Goal: Contribute content: Add original content to the website for others to see

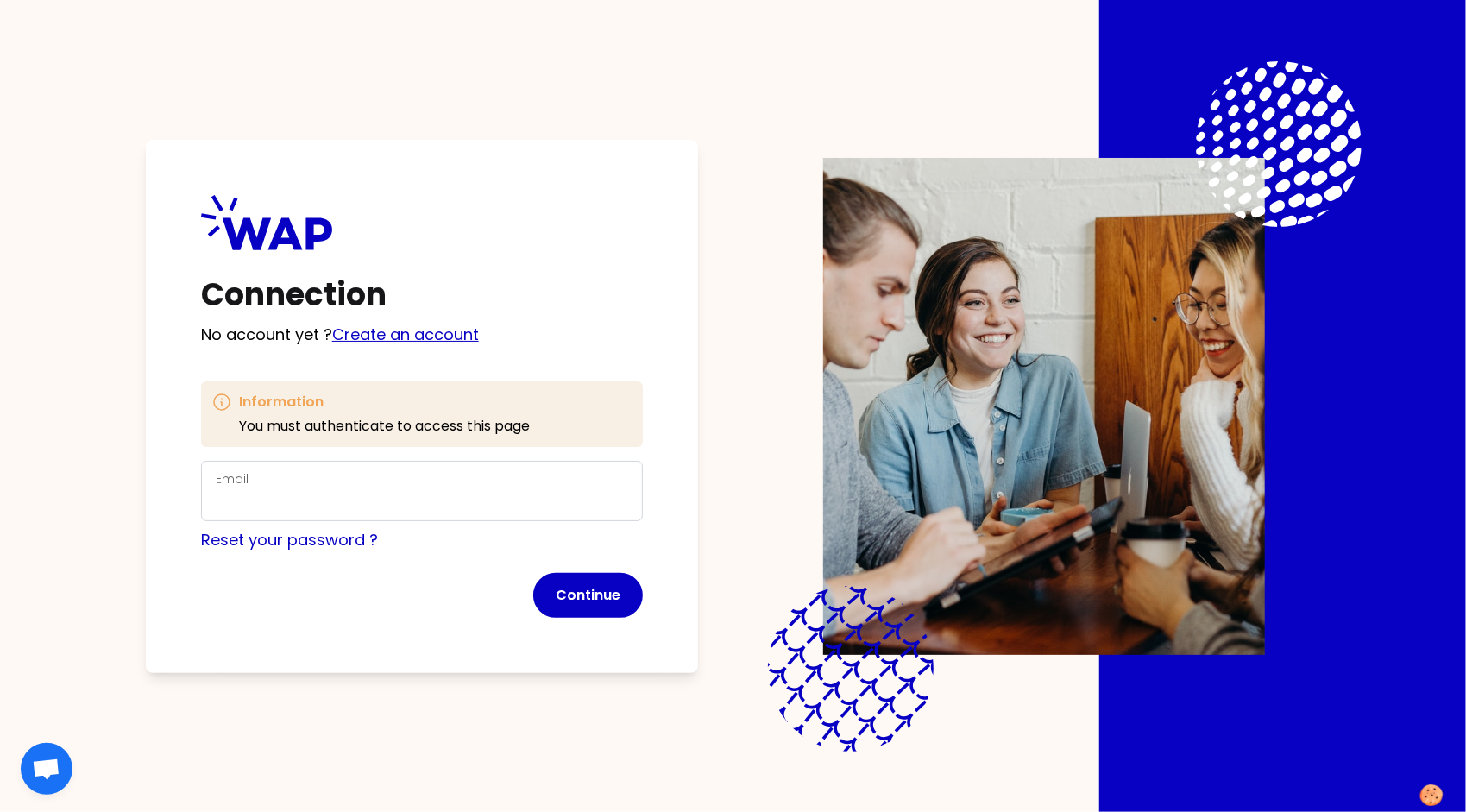
click at [426, 329] on link "Create an account" at bounding box center [405, 334] width 147 height 21
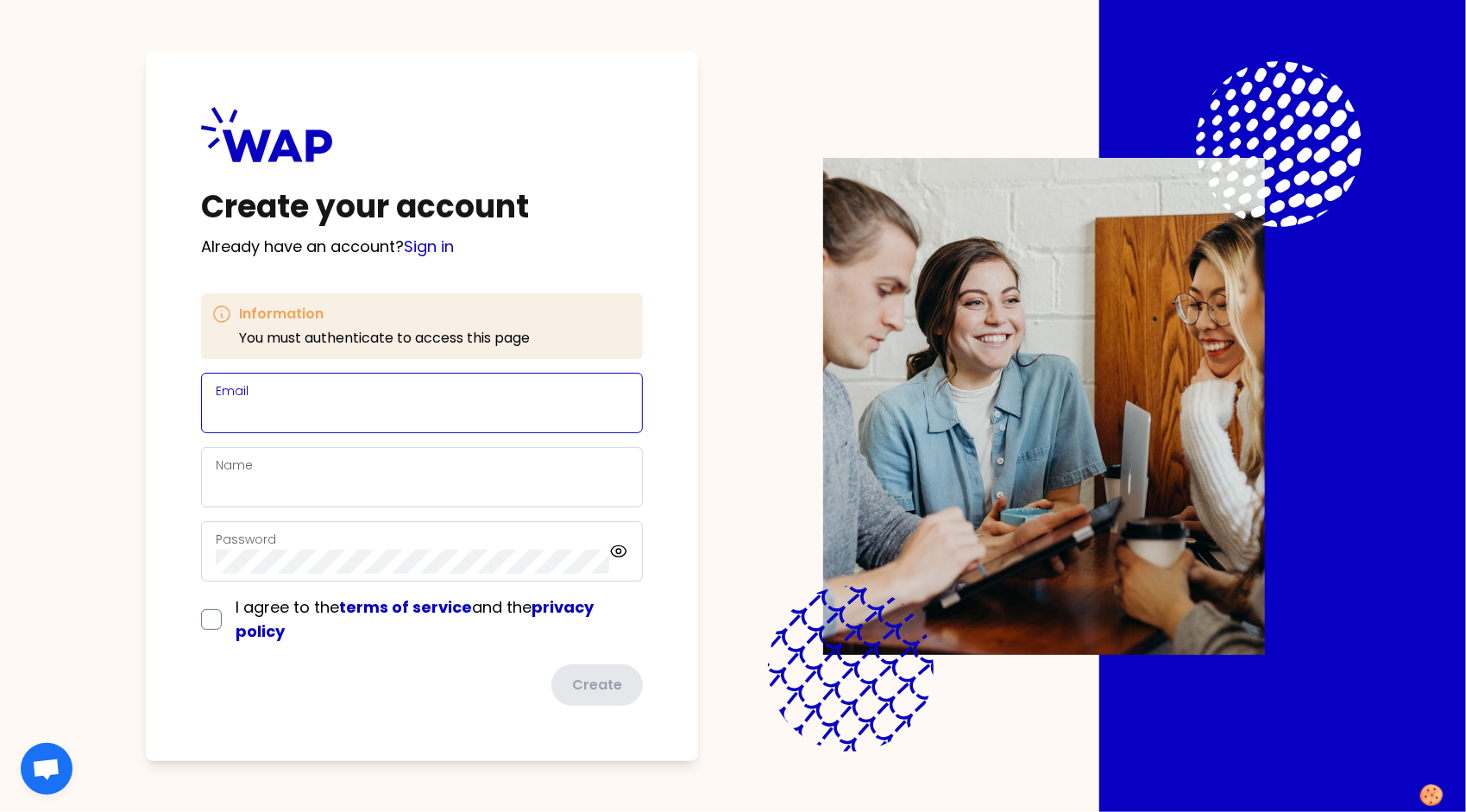
click at [316, 402] on input "Email" at bounding box center [421, 413] width 412 height 24
type input "[PERSON_NAME][EMAIL_ADDRESS][PERSON_NAME][DOMAIN_NAME]"
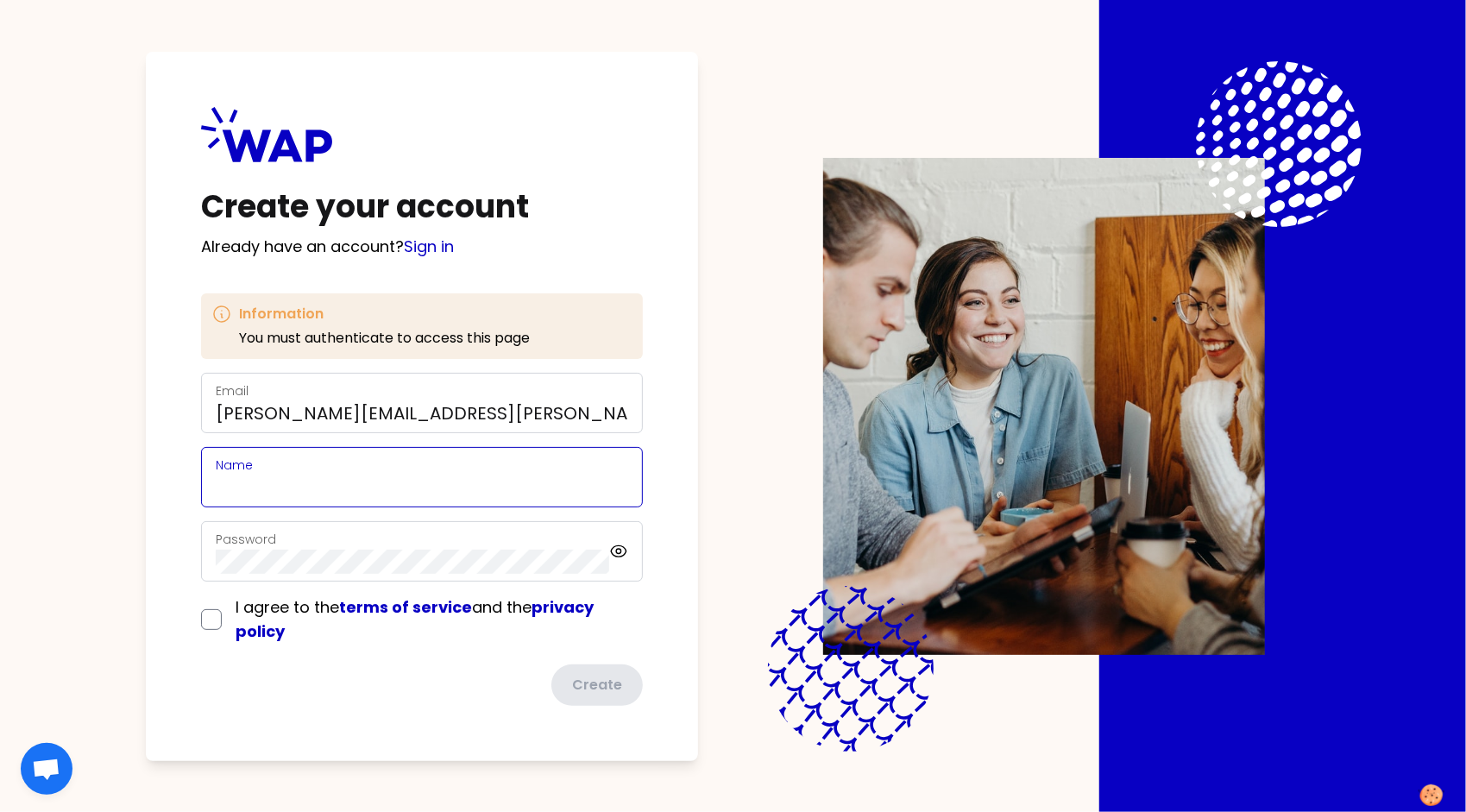
type input "[PERSON_NAME]"
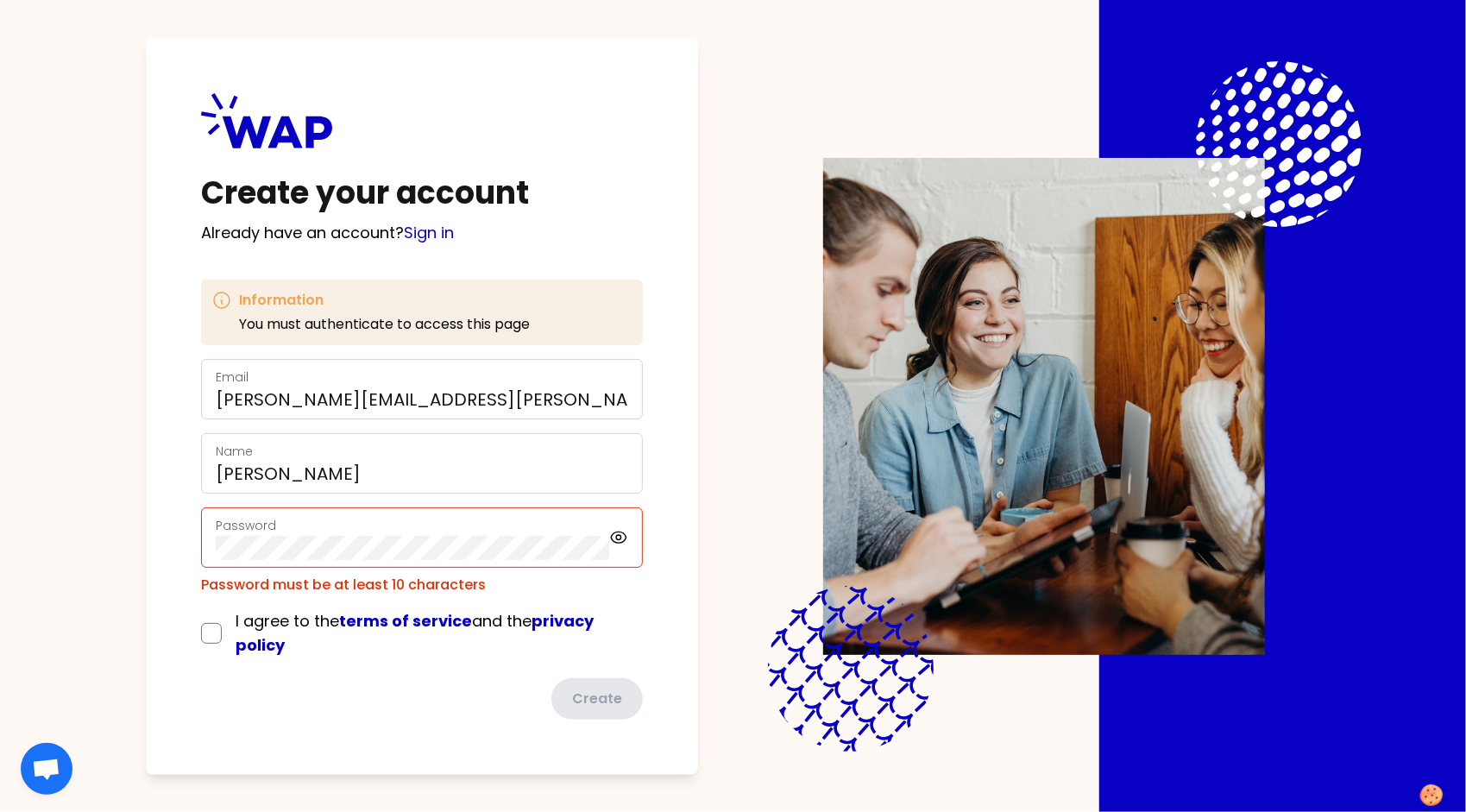
click at [161, 449] on div "Create your account Already have an account? Sign in Information You must authe…" at bounding box center [422, 406] width 553 height 737
click at [170, 545] on div "Create your account Already have an account? Sign in Information You must authe…" at bounding box center [422, 406] width 553 height 737
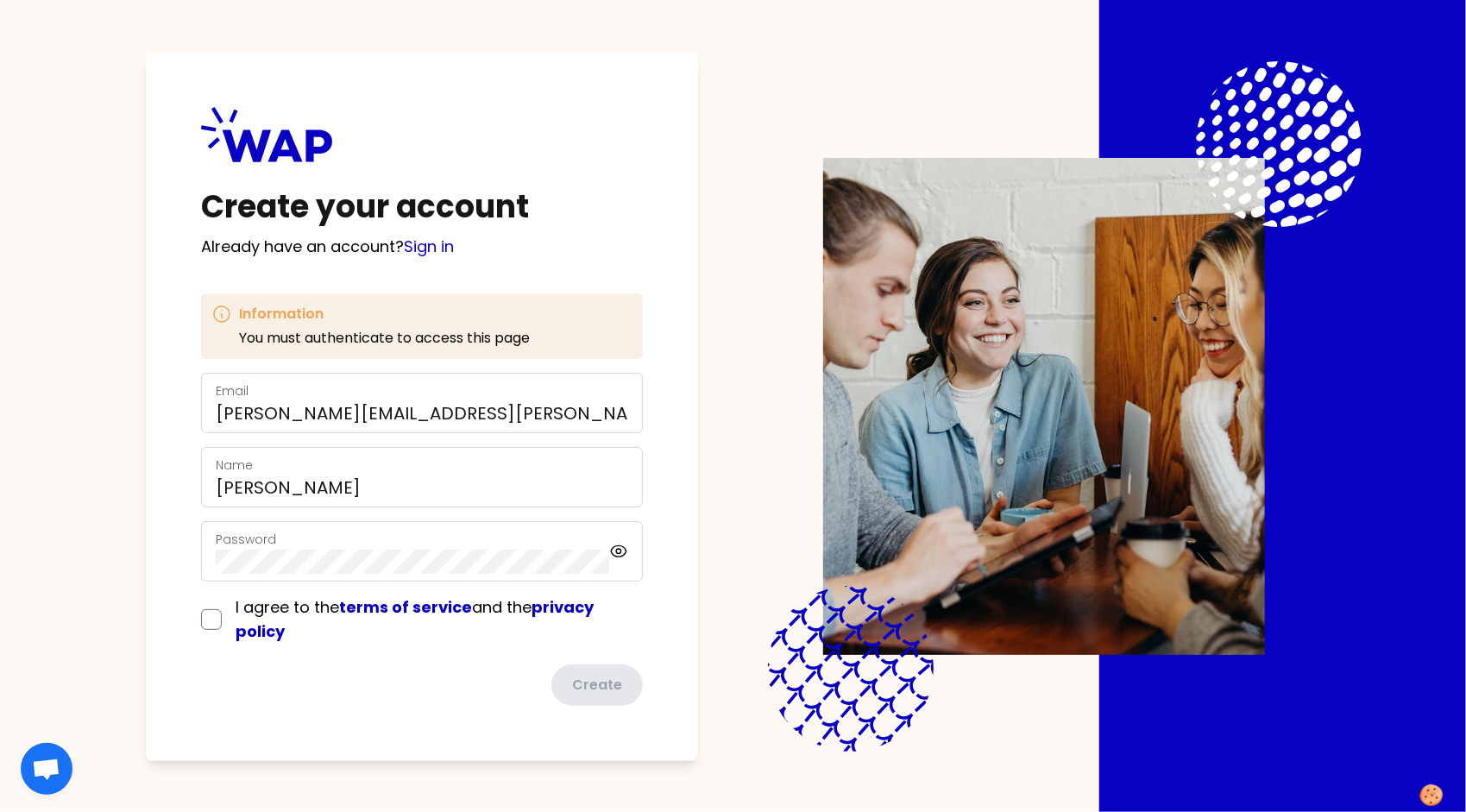
click at [181, 532] on div "Create your account Already have an account? Sign in Information You must authe…" at bounding box center [422, 406] width 553 height 710
click at [210, 618] on input "checkbox" at bounding box center [211, 619] width 20 height 20
checkbox input "true"
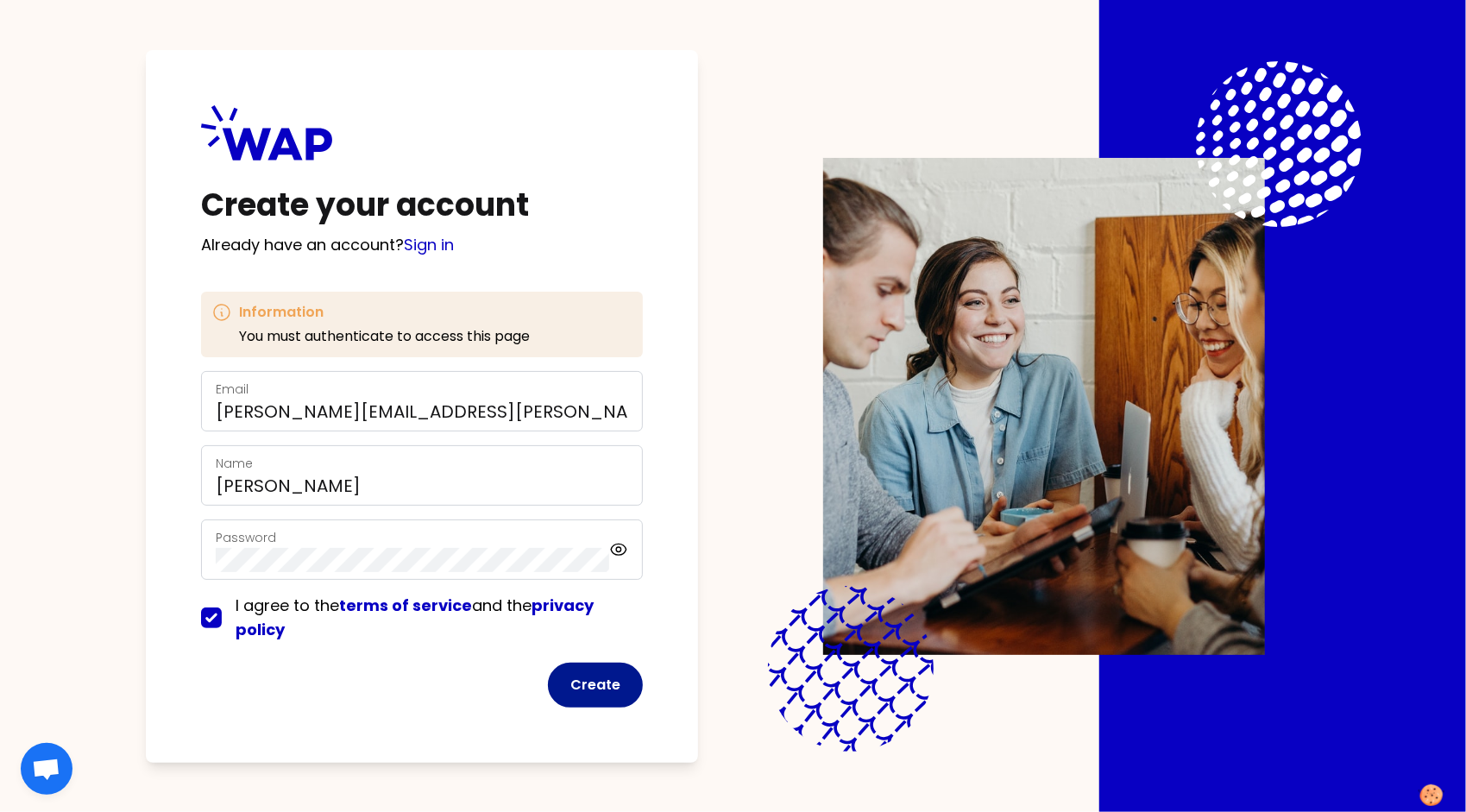
click at [618, 692] on button "Create" at bounding box center [595, 685] width 95 height 45
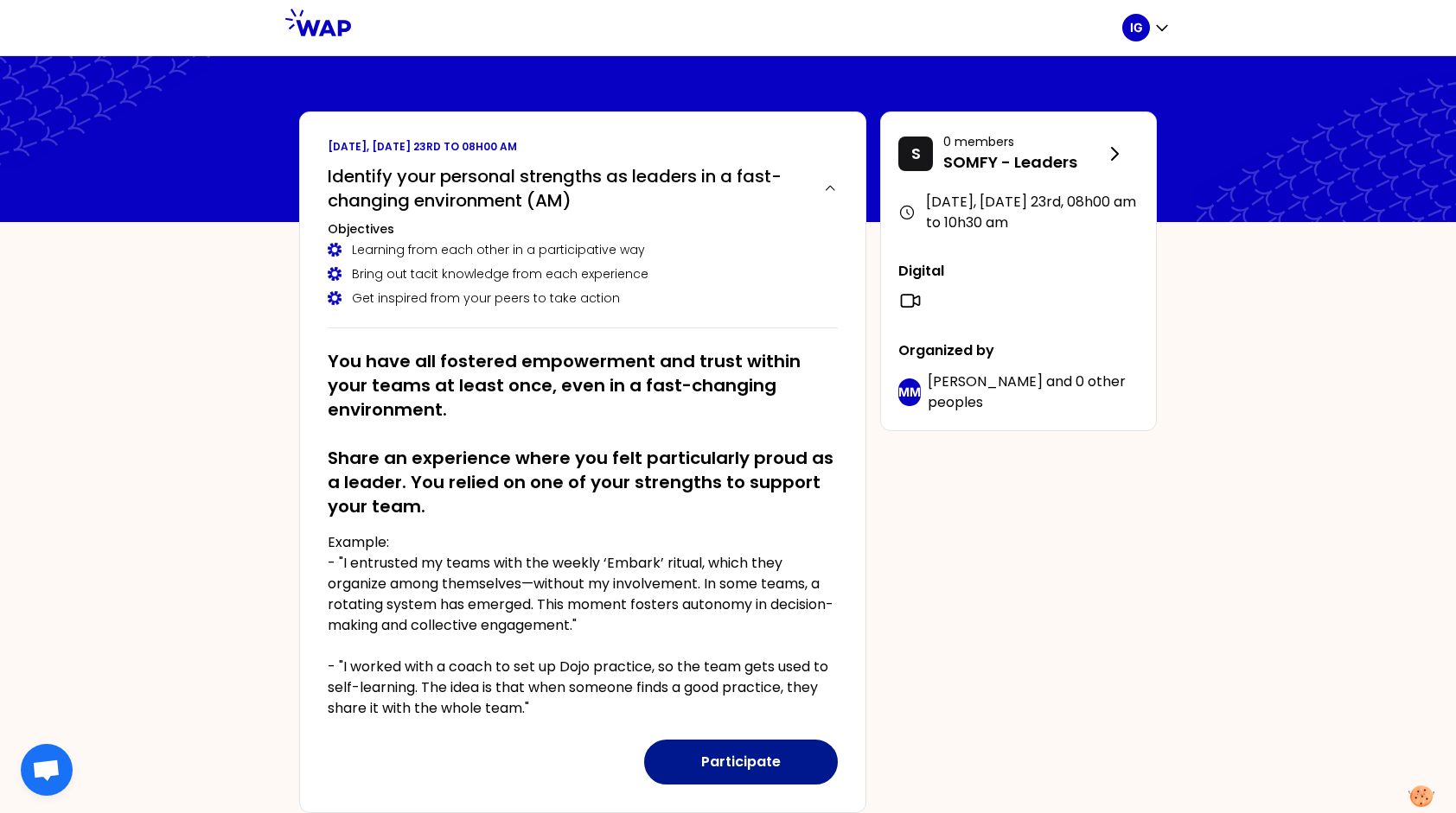
click at [720, 761] on button "Participate" at bounding box center [741, 762] width 193 height 45
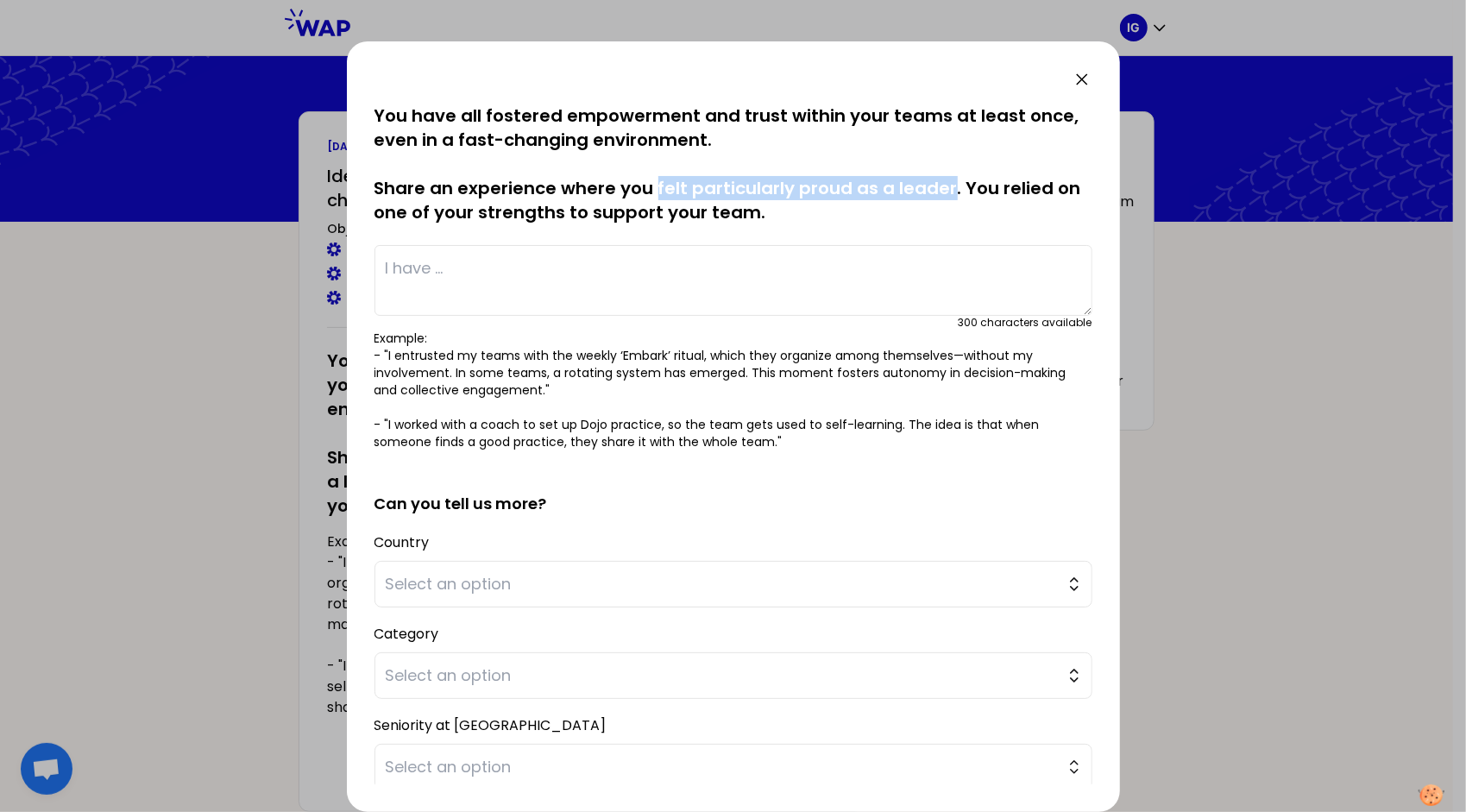
drag, startPoint x: 676, startPoint y: 186, endPoint x: 947, endPoint y: 176, distance: 271.2
click at [947, 176] on p "You have all fostered empowerment and trust within your teams at least once, ev…" at bounding box center [733, 164] width 718 height 121
click at [607, 259] on textarea at bounding box center [733, 280] width 718 height 71
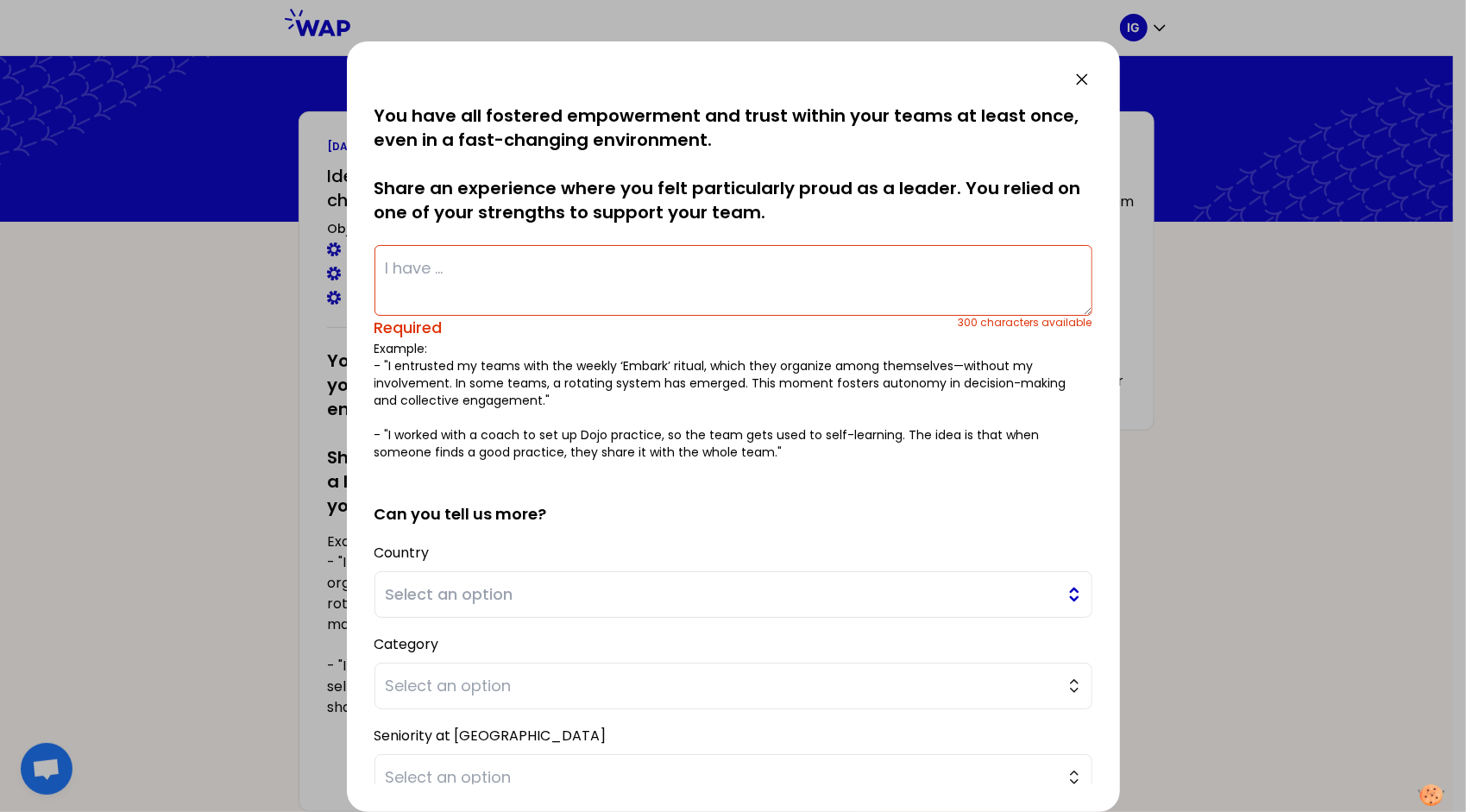
click at [462, 591] on span "Select an option" at bounding box center [721, 595] width 672 height 24
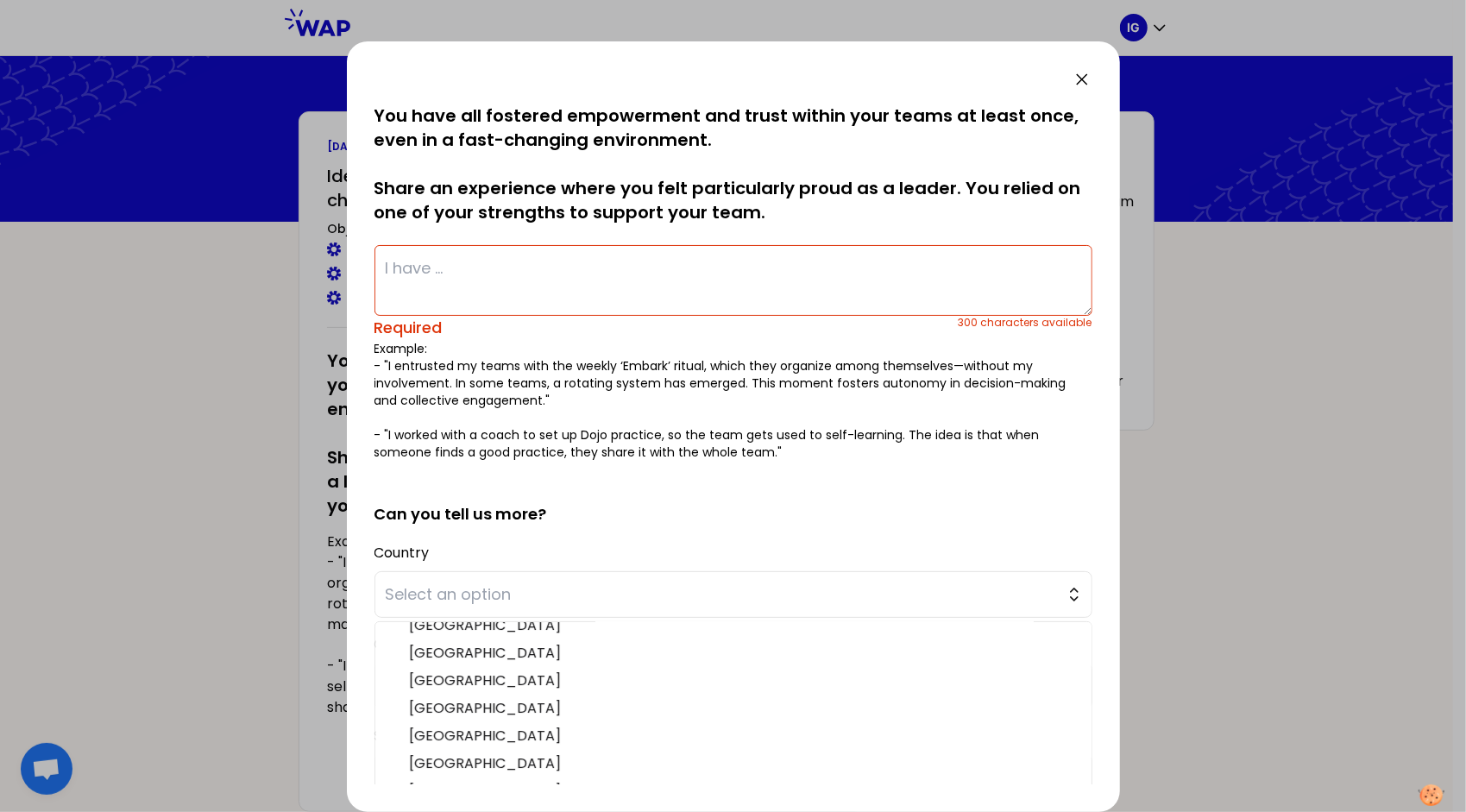
scroll to position [518, 0]
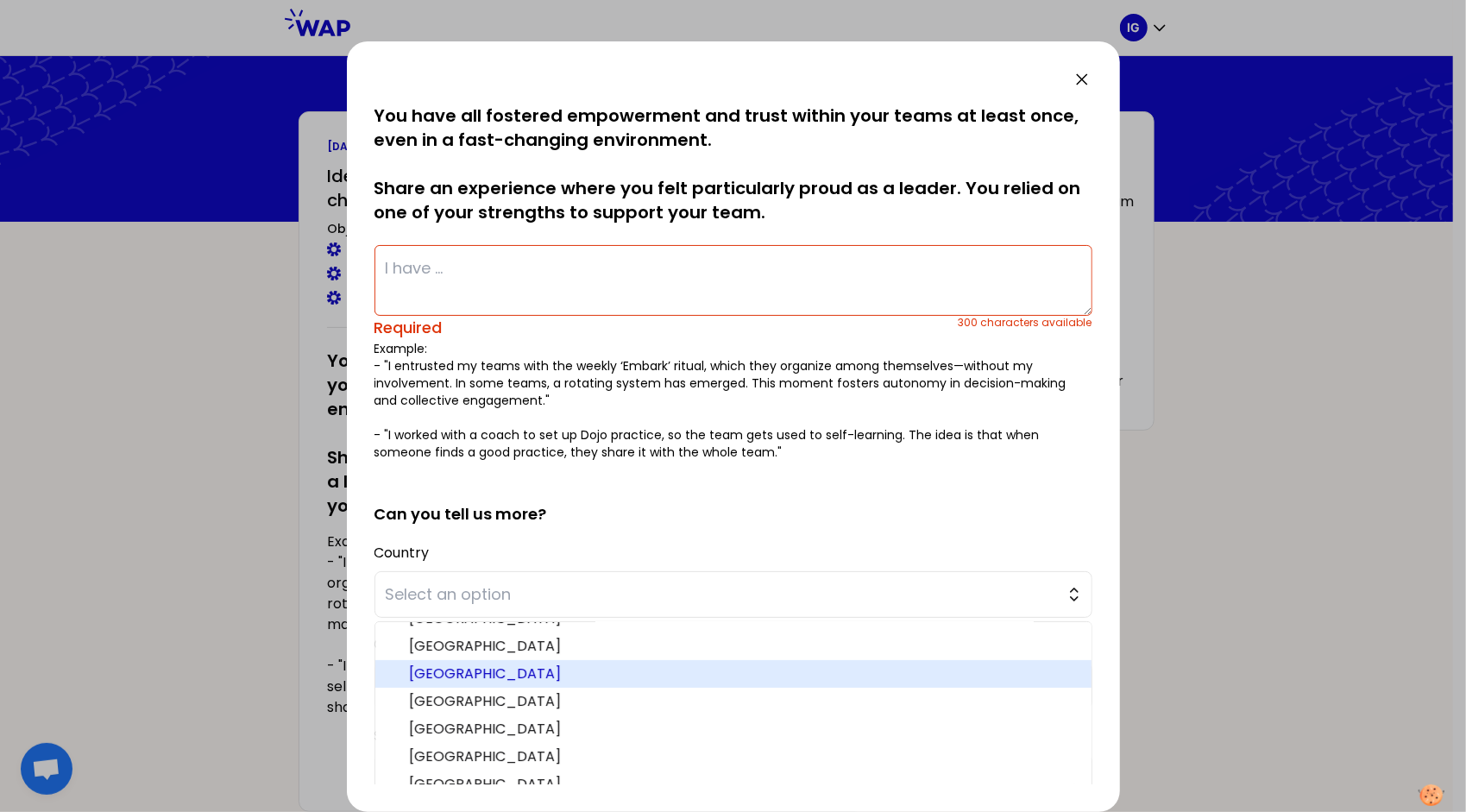
click at [484, 664] on span "[GEOGRAPHIC_DATA]" at bounding box center [744, 674] width 668 height 20
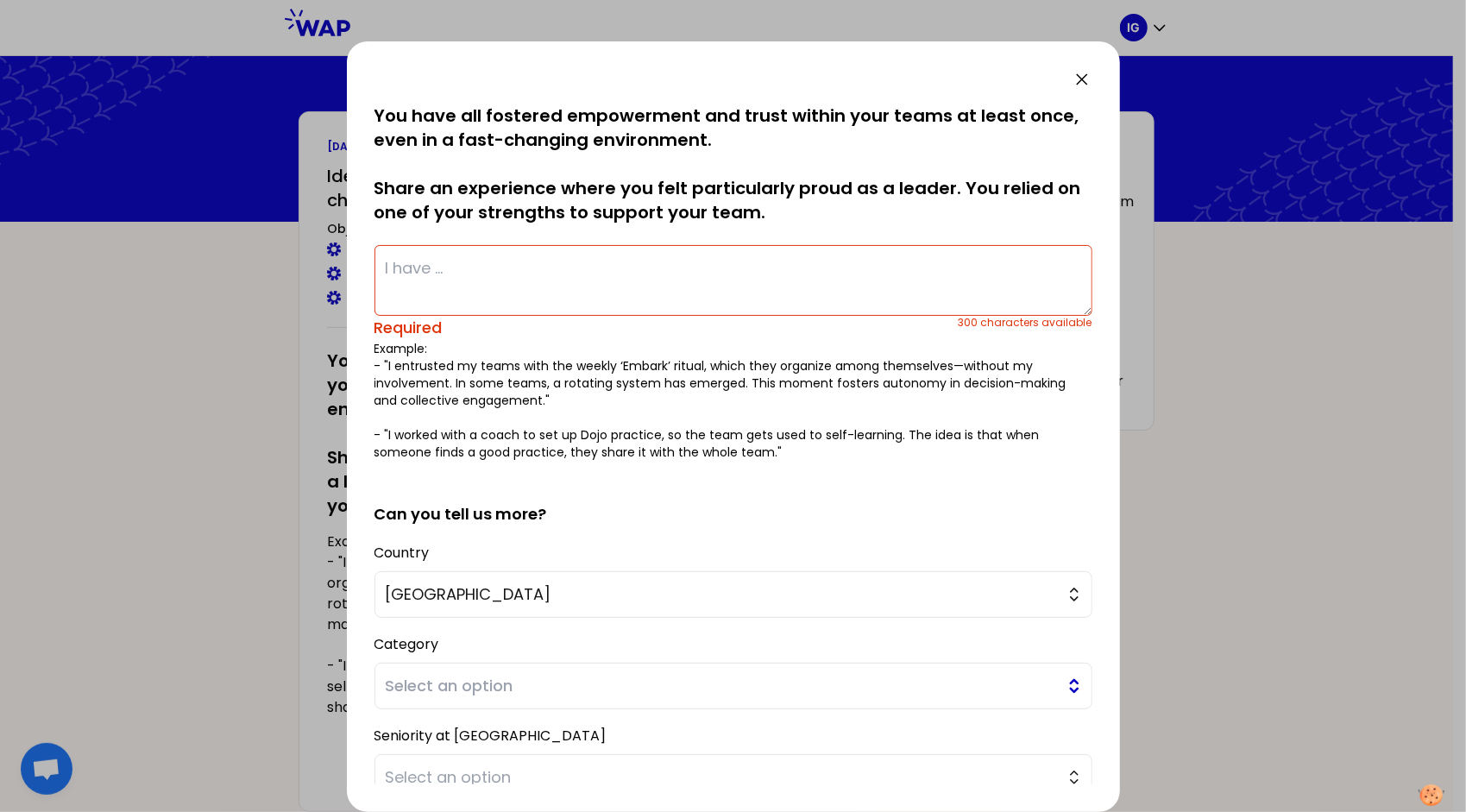
click at [510, 687] on span "Select an option" at bounding box center [721, 685] width 672 height 24
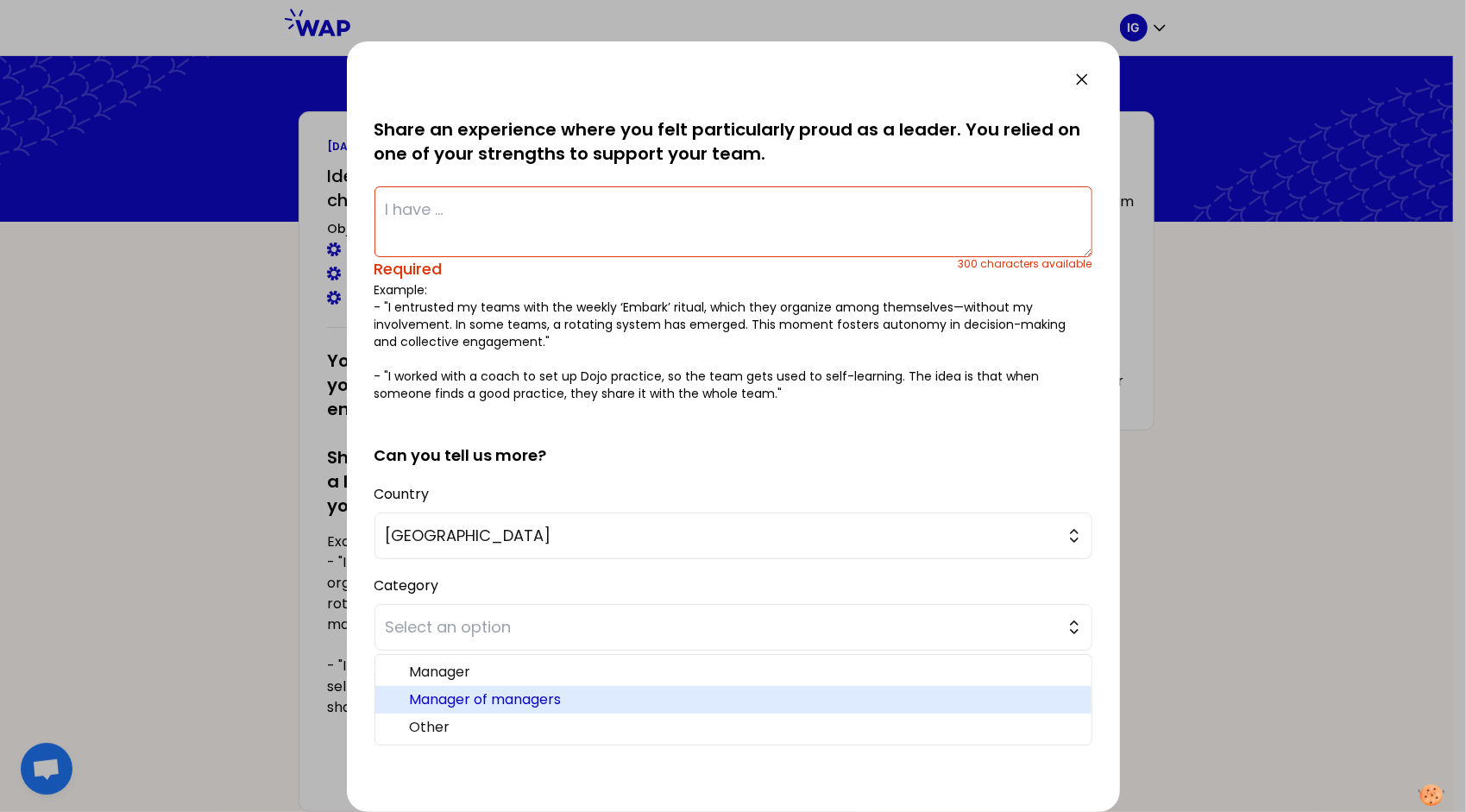
scroll to position [87, 0]
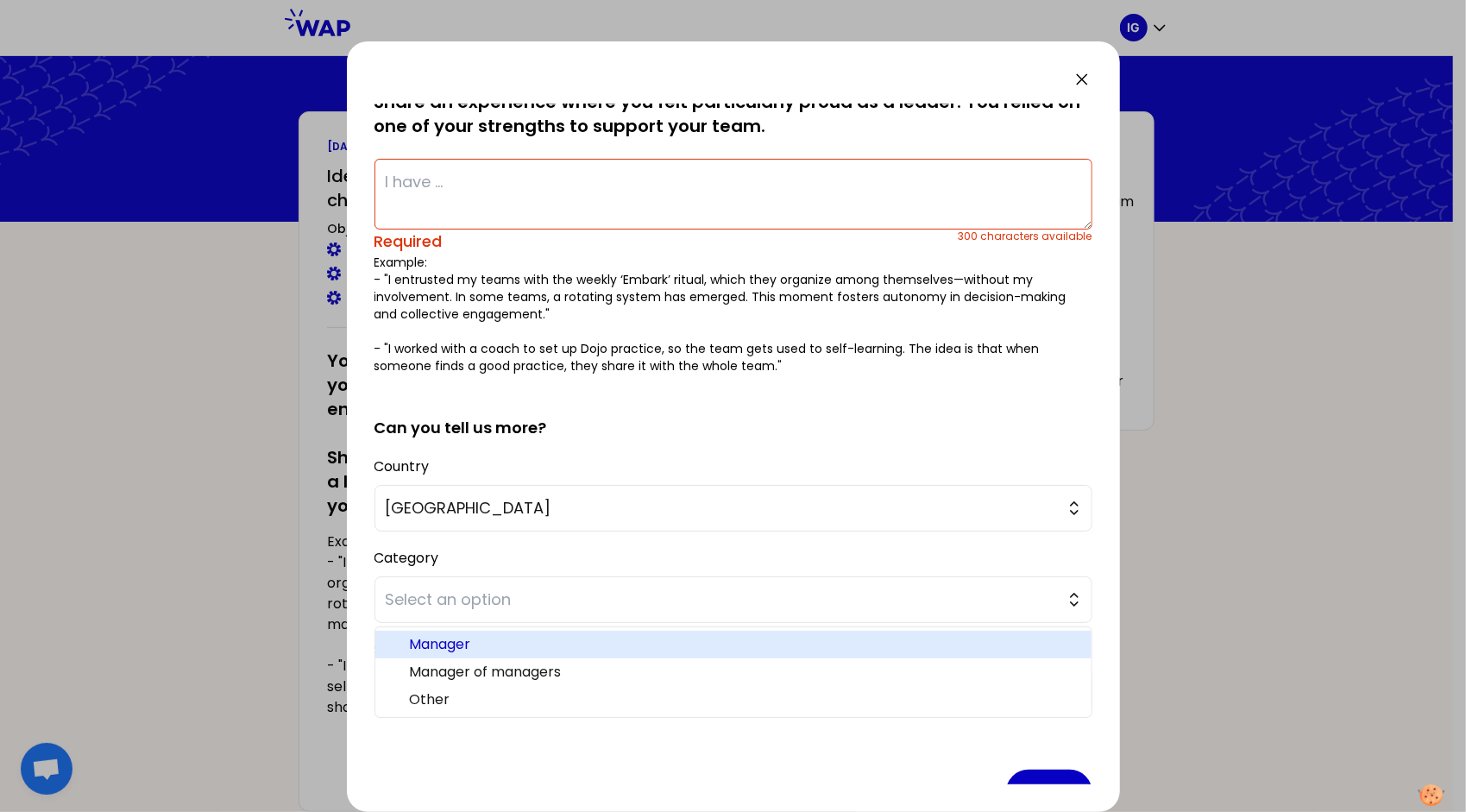
click at [571, 647] on span "Manager" at bounding box center [744, 644] width 668 height 20
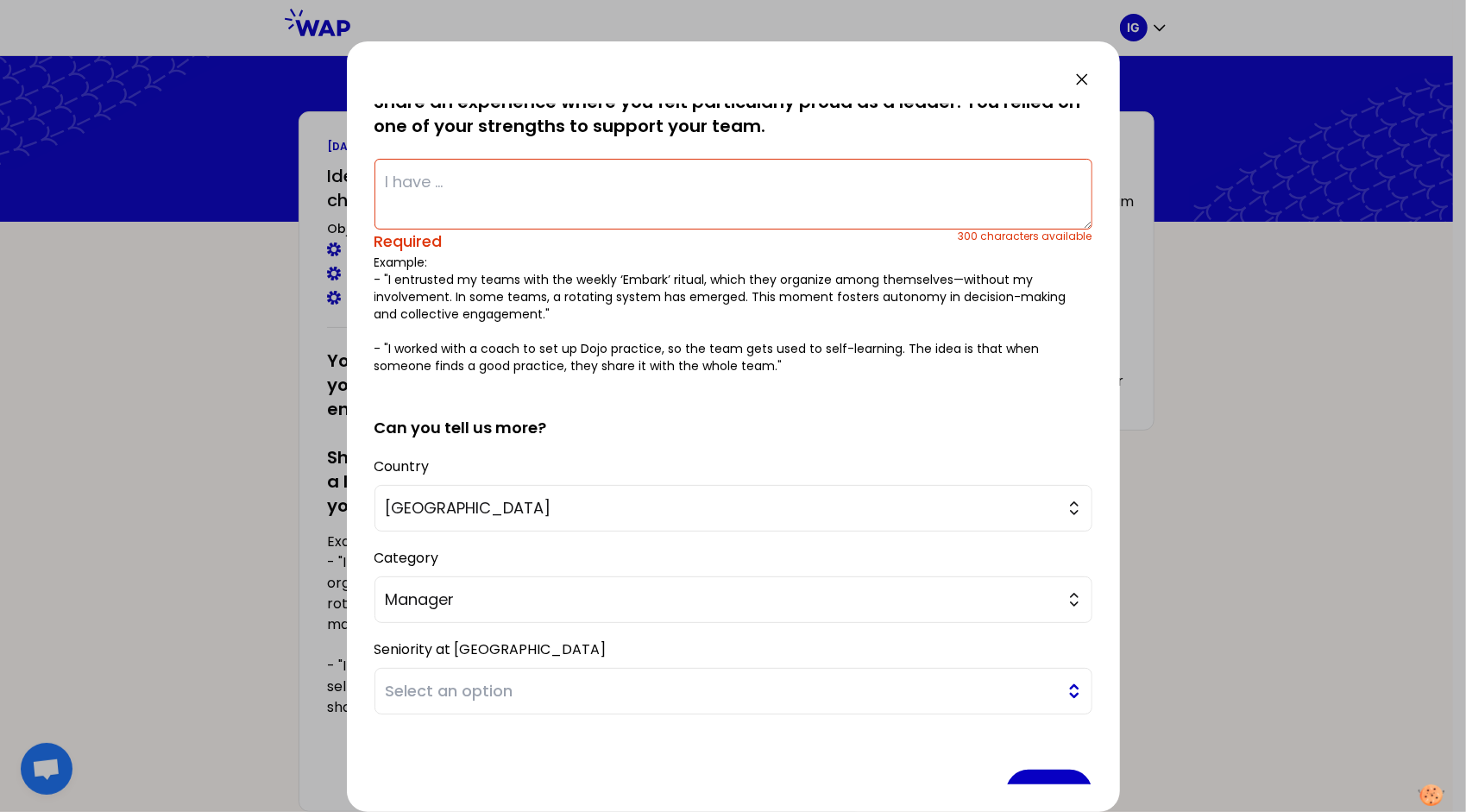
click at [500, 687] on span "Select an option" at bounding box center [721, 691] width 672 height 24
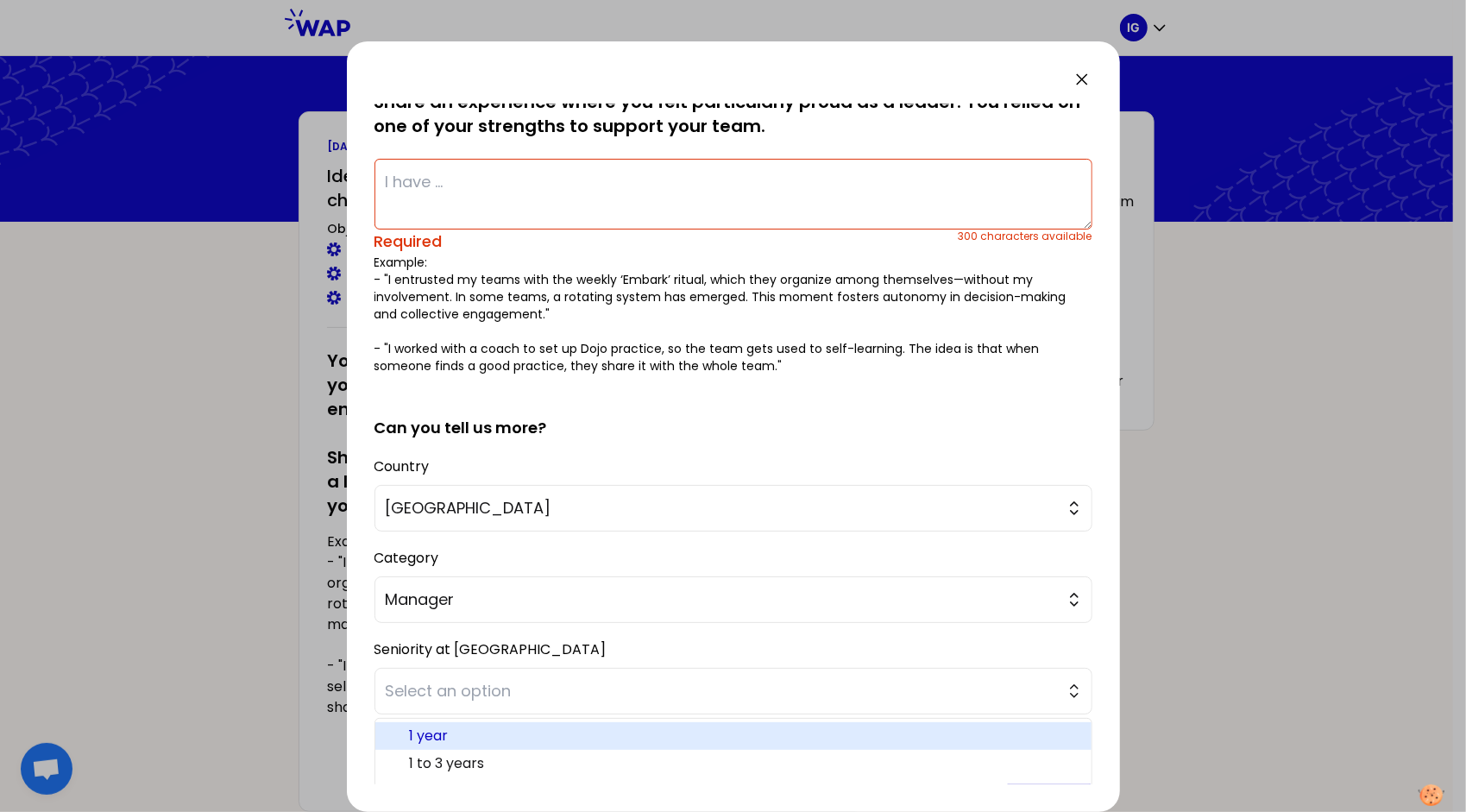
click at [520, 738] on span "1 year" at bounding box center [744, 736] width 668 height 20
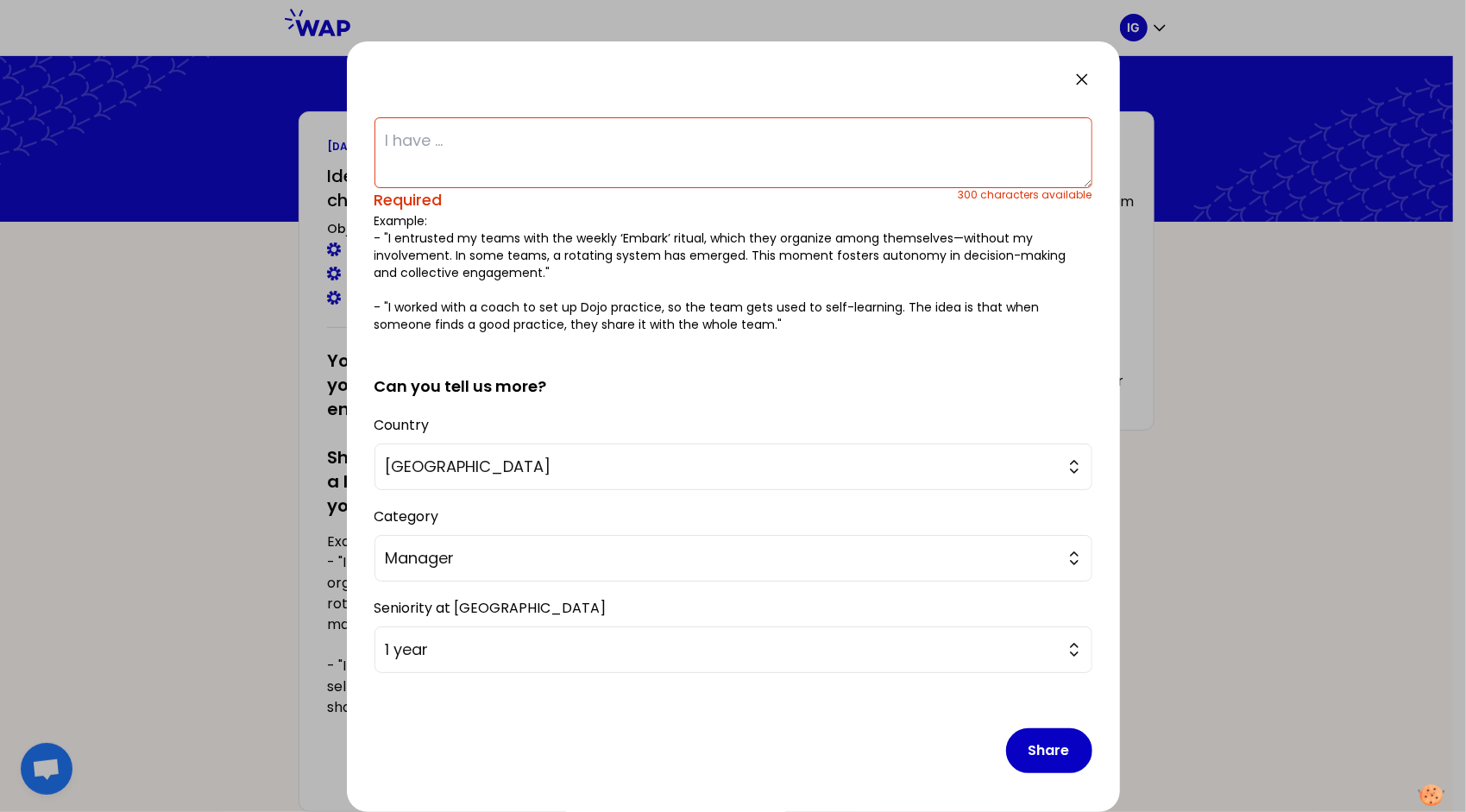
scroll to position [0, 0]
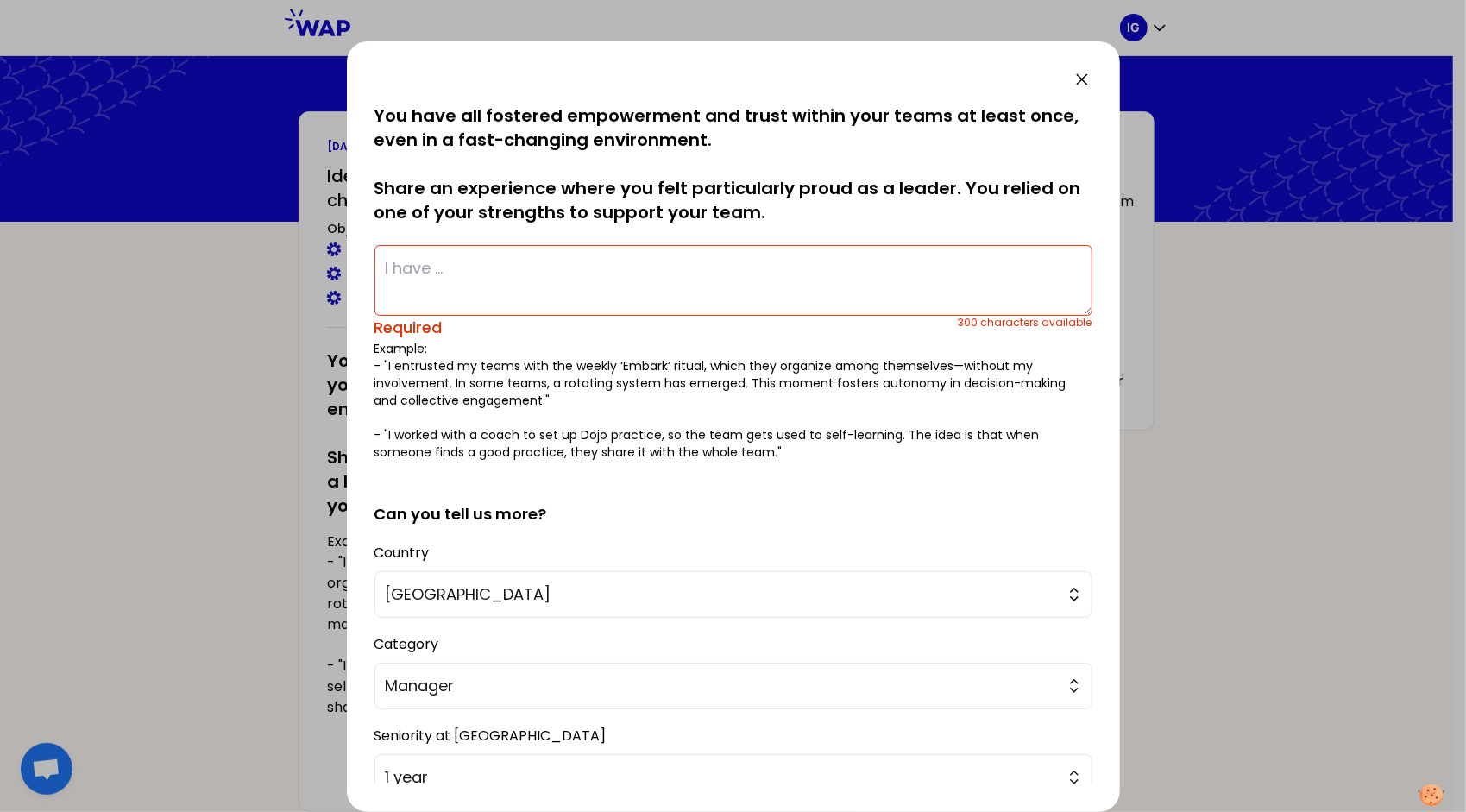
click at [464, 253] on textarea at bounding box center [733, 280] width 718 height 71
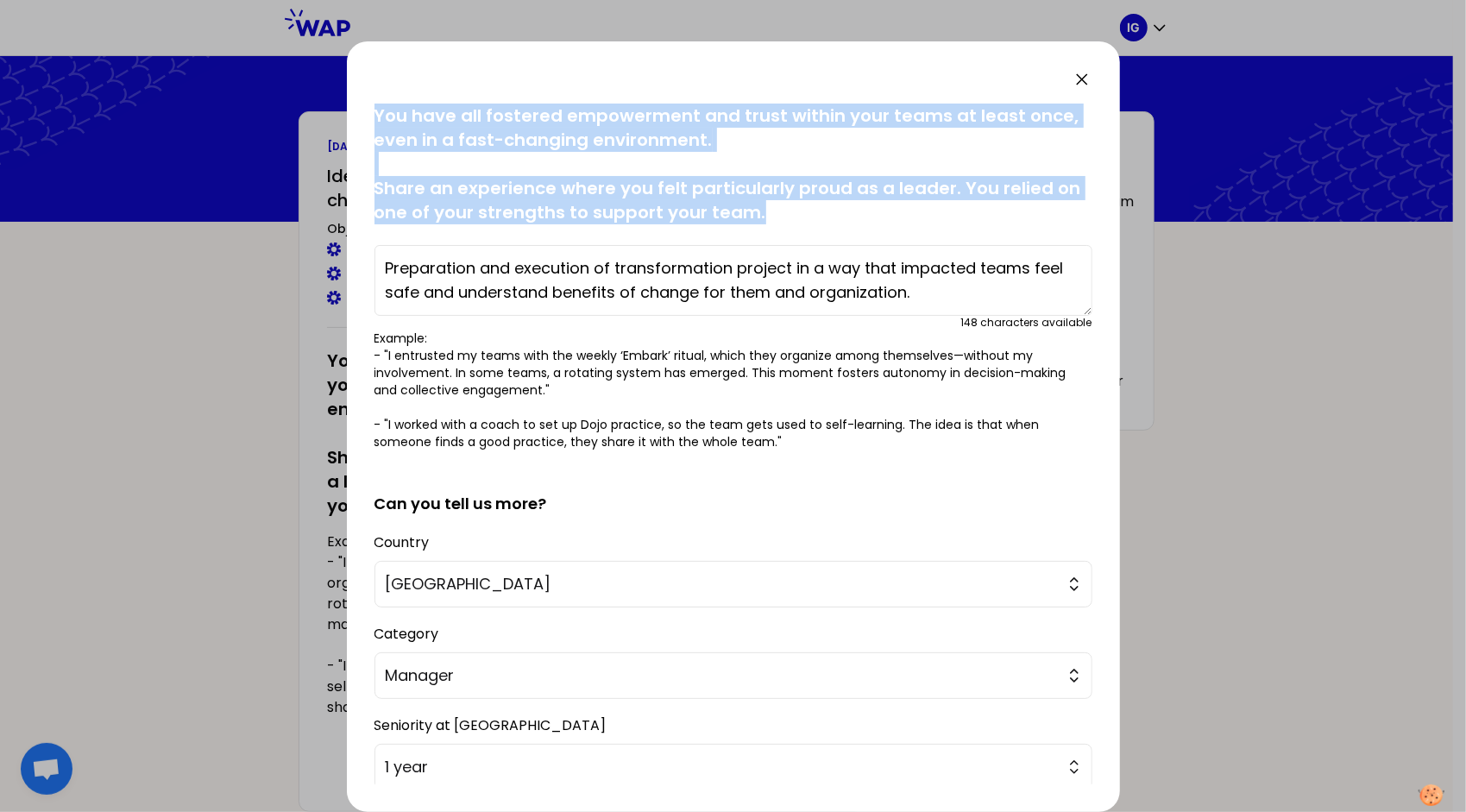
drag, startPoint x: 378, startPoint y: 114, endPoint x: 758, endPoint y: 216, distance: 393.5
click at [758, 216] on p "You have all fostered empowerment and trust within your teams at least once, ev…" at bounding box center [733, 164] width 718 height 121
copy p "You have all fostered empowerment and trust within your teams at least once, ev…"
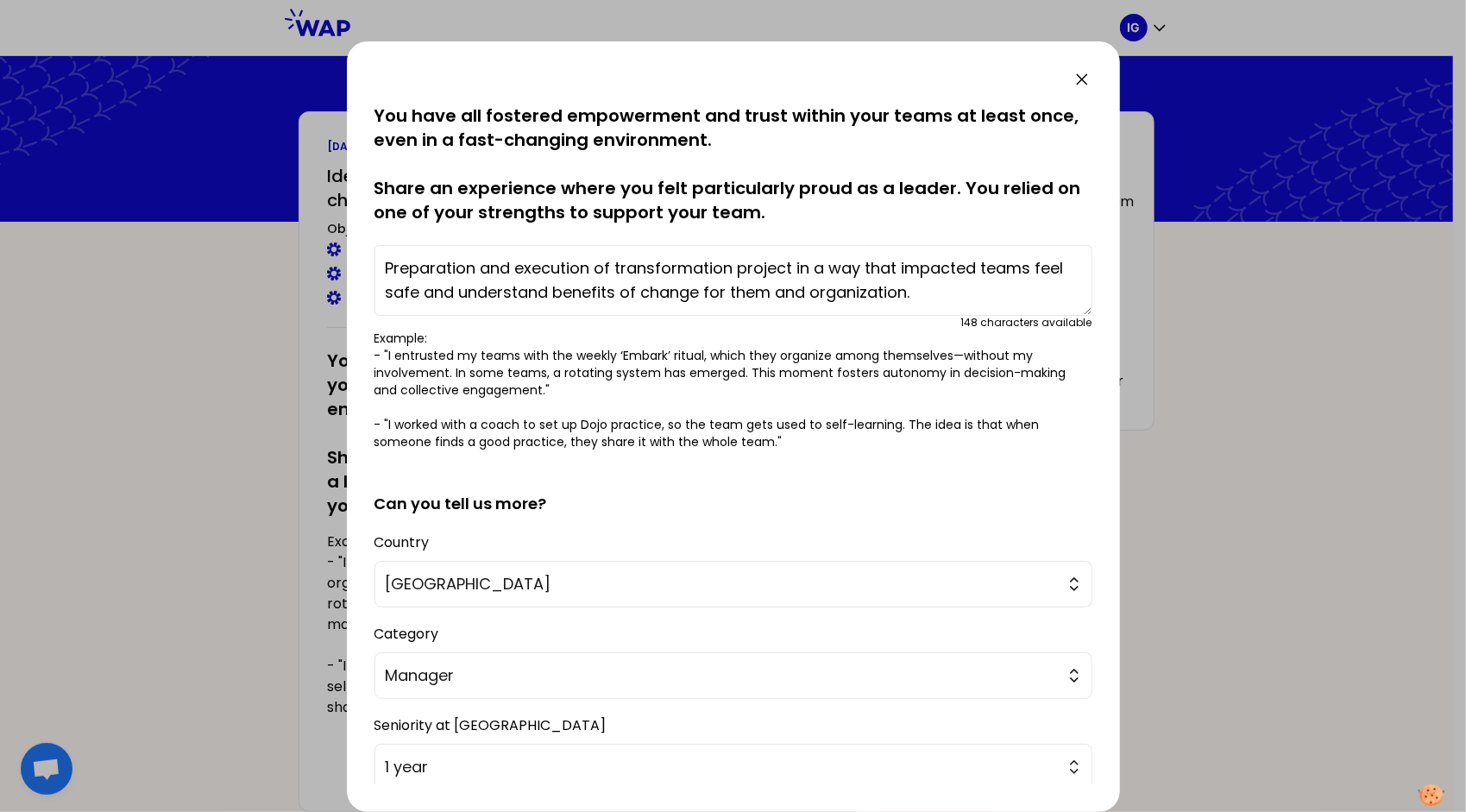
click at [732, 290] on textarea "Preparation and execution of transformation project in a way that impacted team…" at bounding box center [733, 280] width 718 height 71
drag, startPoint x: 919, startPoint y: 293, endPoint x: 301, endPoint y: 255, distance: 619.2
click at [301, 255] on div "saved You have all fostered empowerment and trust within your teams at least on…" at bounding box center [733, 406] width 1466 height 812
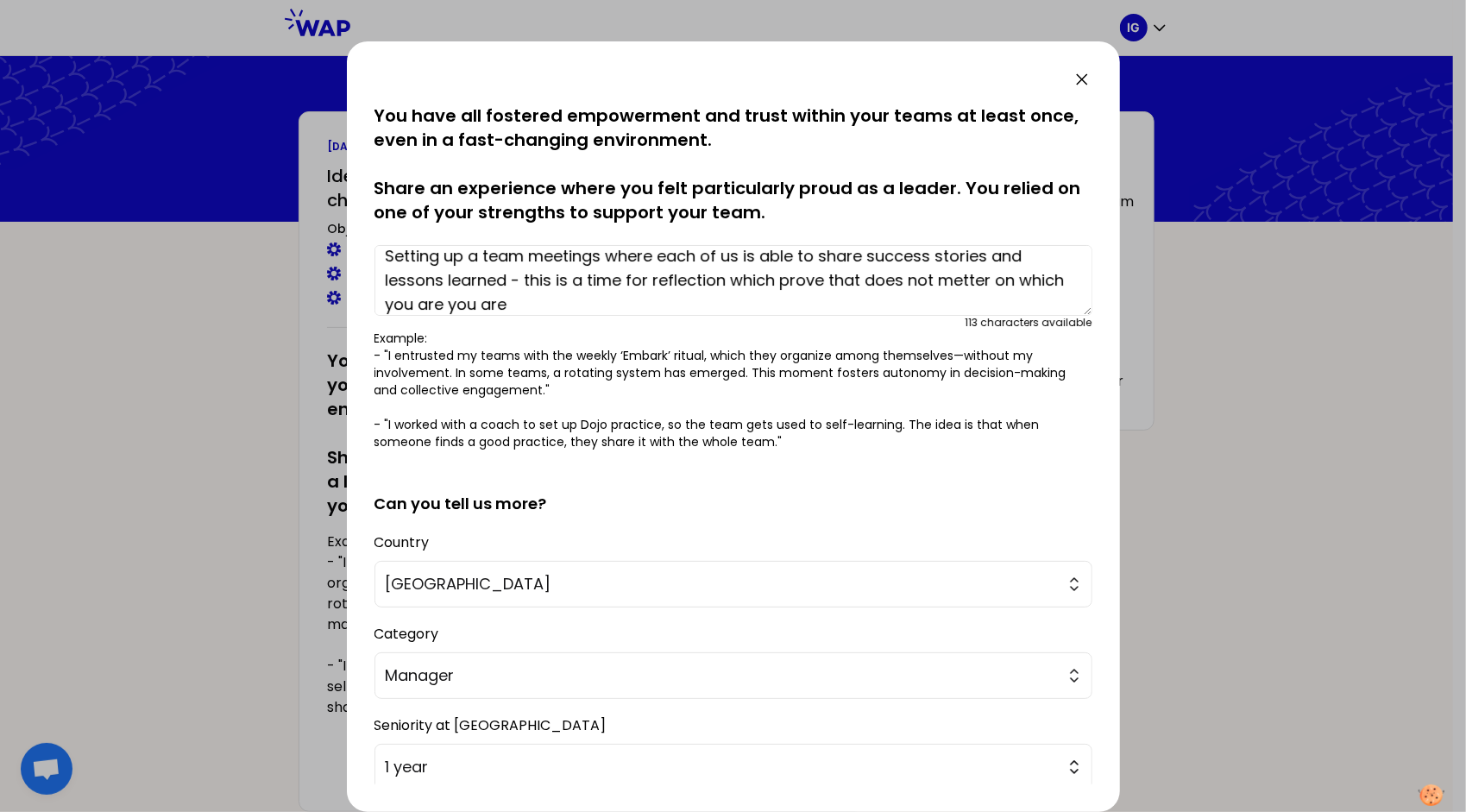
click at [517, 276] on textarea "Setting up a team meetings where each of us is able to share success stories an…" at bounding box center [733, 280] width 718 height 71
click at [538, 310] on textarea "Setting up a team meetings where each of us is able to share success stories an…" at bounding box center [733, 280] width 718 height 71
click at [946, 282] on textarea "Setting up a team meetings where each of us is able to share success stories an…" at bounding box center [733, 280] width 718 height 71
click at [997, 283] on textarea "Setting up a team meetings where each of us is able to share success stories an…" at bounding box center [733, 280] width 718 height 71
click at [518, 273] on textarea "Setting up a team meetings where each of us is able to share success stories an…" at bounding box center [733, 280] width 718 height 71
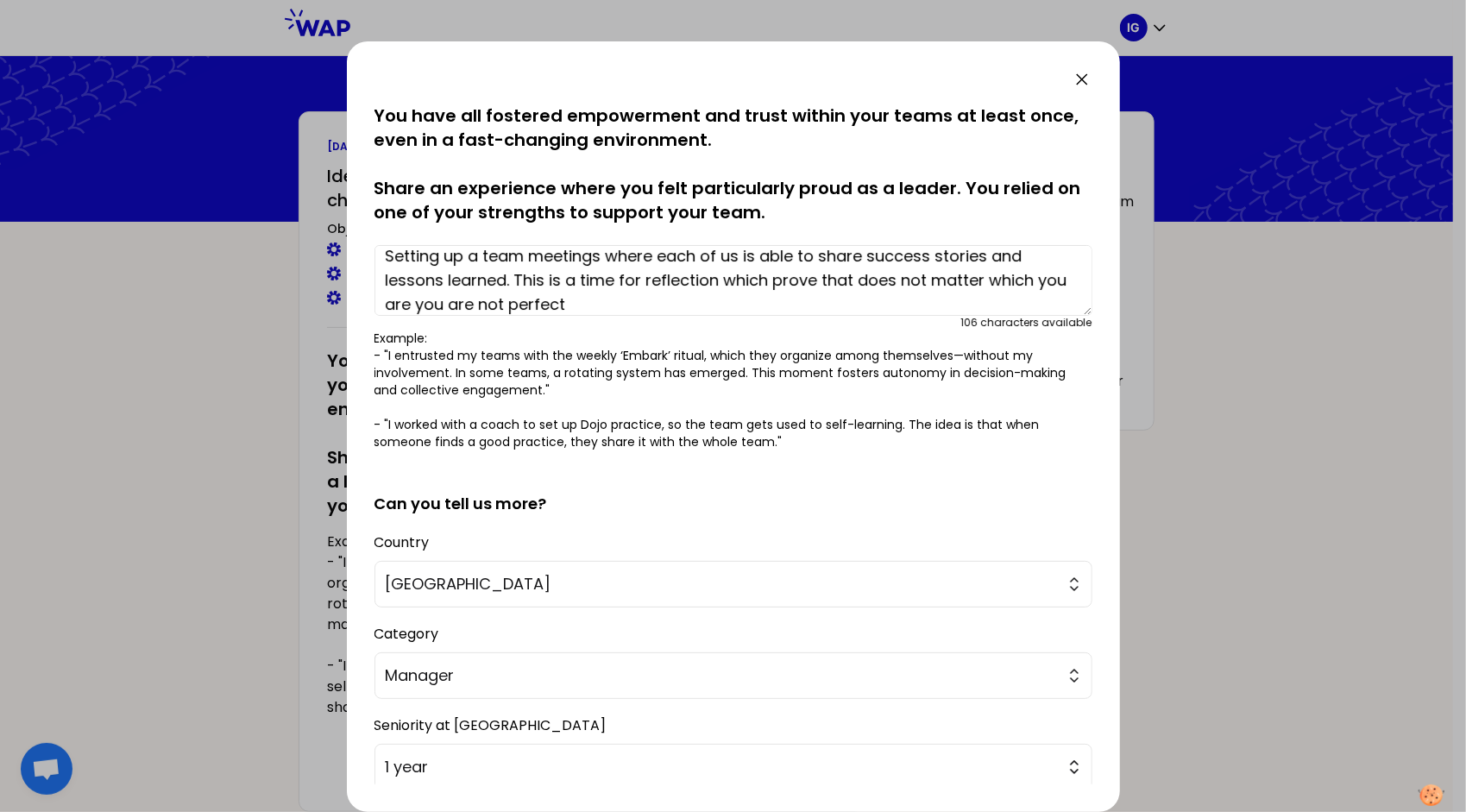
click at [1030, 282] on textarea "Setting up a team meetings where each of us is able to share success stories an…" at bounding box center [733, 280] width 718 height 71
click at [714, 281] on textarea "Setting up a team meetings where each of us is able to share success stories an…" at bounding box center [733, 280] width 718 height 71
click at [847, 280] on textarea "Setting up a team meetings where each of us is able to share success stories an…" at bounding box center [733, 280] width 718 height 71
drag, startPoint x: 1025, startPoint y: 302, endPoint x: 851, endPoint y: 287, distance: 174.6
click at [851, 287] on textarea "Setting up a team meetings where each of us is able to share success stories an…" at bounding box center [733, 280] width 718 height 71
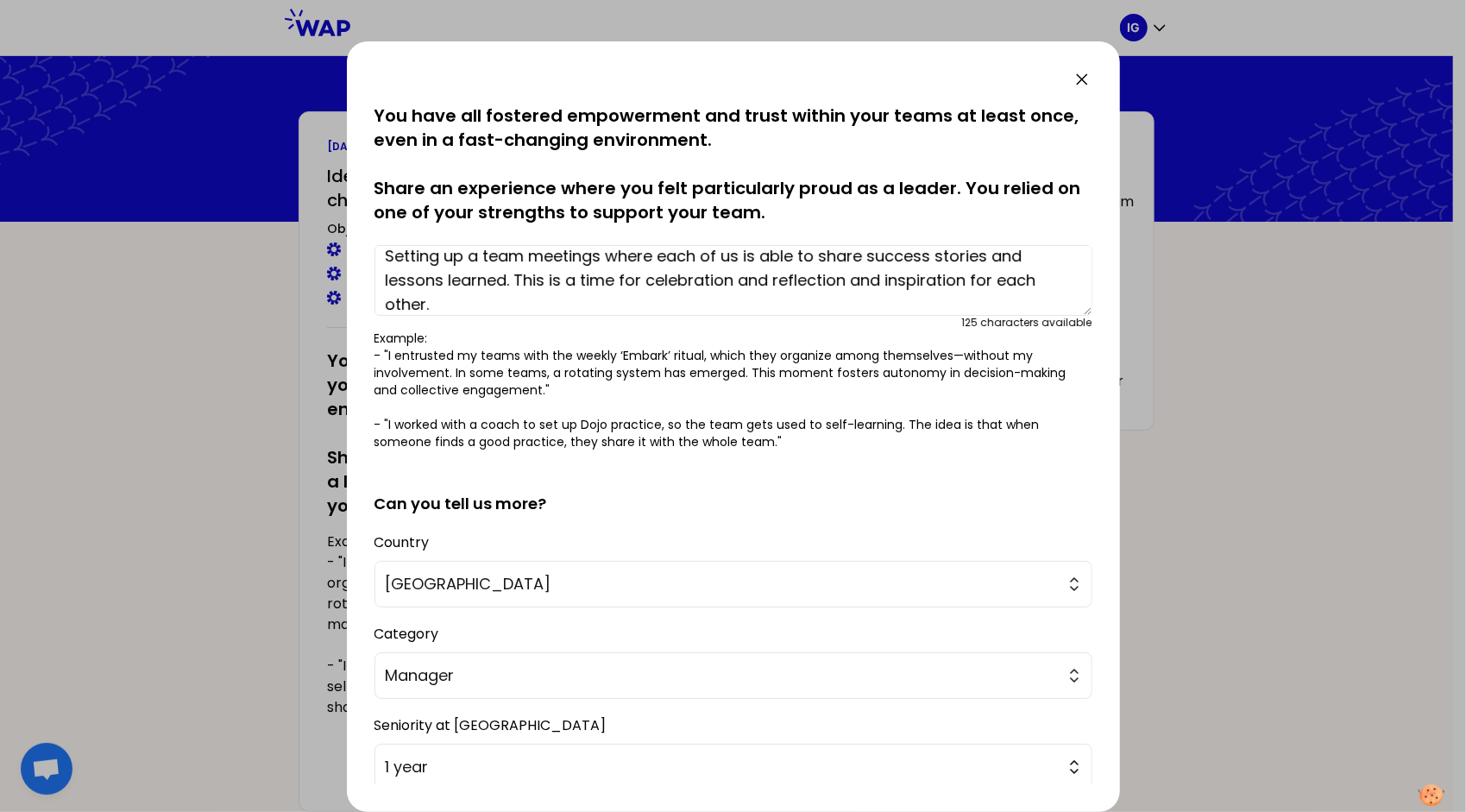
click at [770, 278] on textarea "Setting up a team meetings where each of us is able to share success stories an…" at bounding box center [733, 280] width 718 height 71
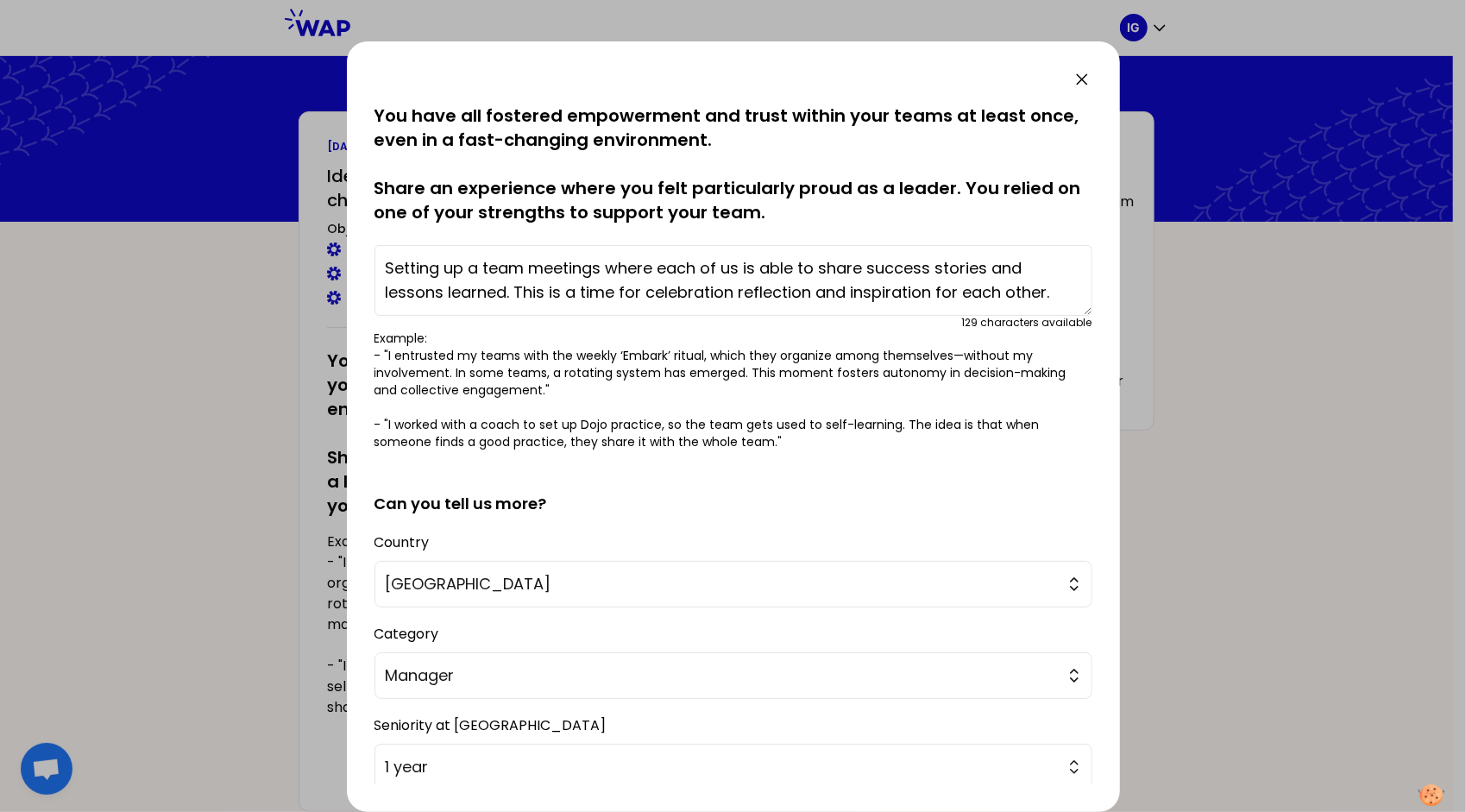
scroll to position [0, 0]
click at [387, 271] on textarea "Setting up a team meetings where each of us is able to share success stories an…" at bounding box center [733, 280] width 718 height 71
click at [446, 267] on textarea "I sett up a team meetings where each of us is able to share success stories and…" at bounding box center [733, 280] width 718 height 71
click at [843, 269] on textarea "I sett up frequent team meetings where each of us is able to share success stor…" at bounding box center [733, 280] width 718 height 71
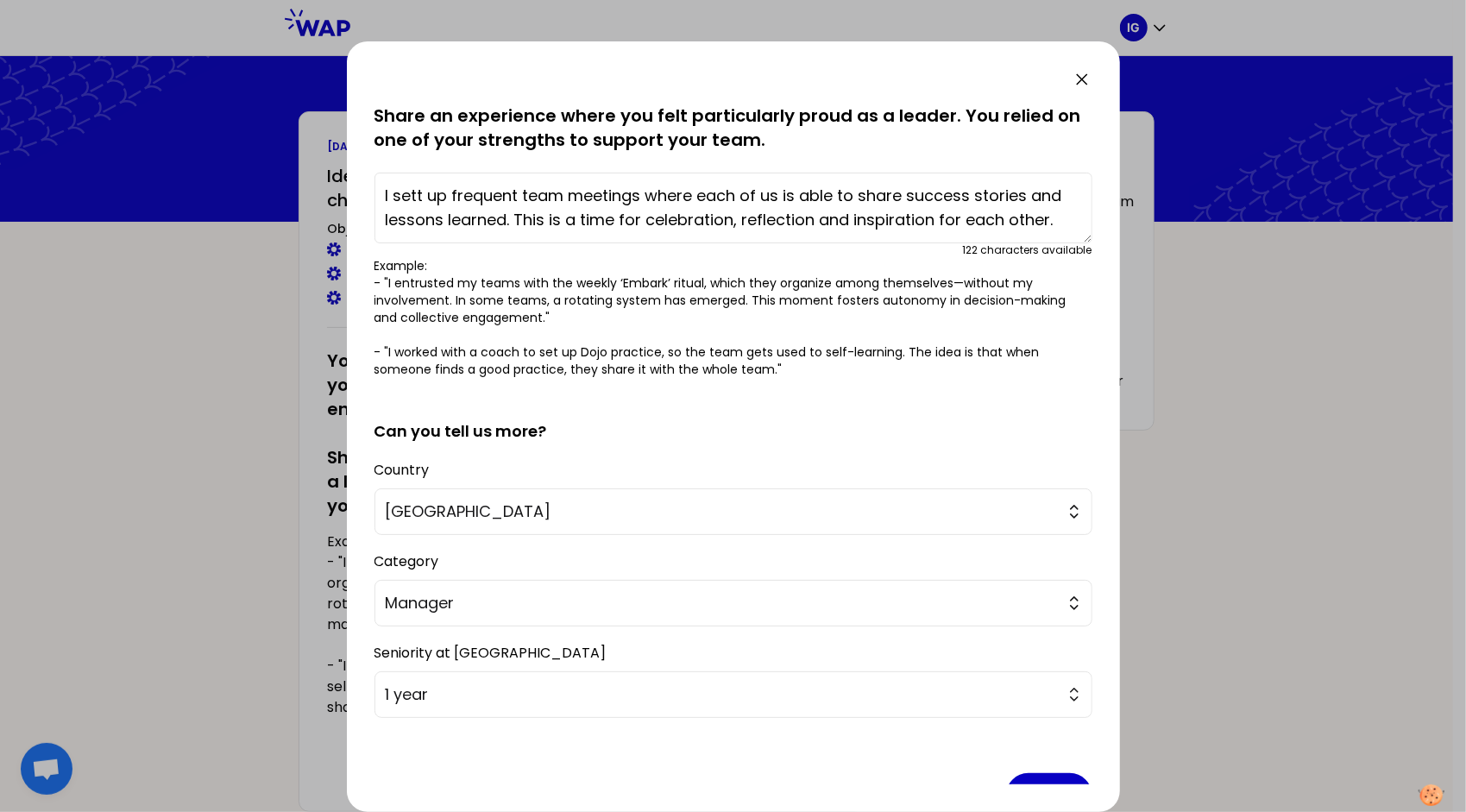
scroll to position [117, 0]
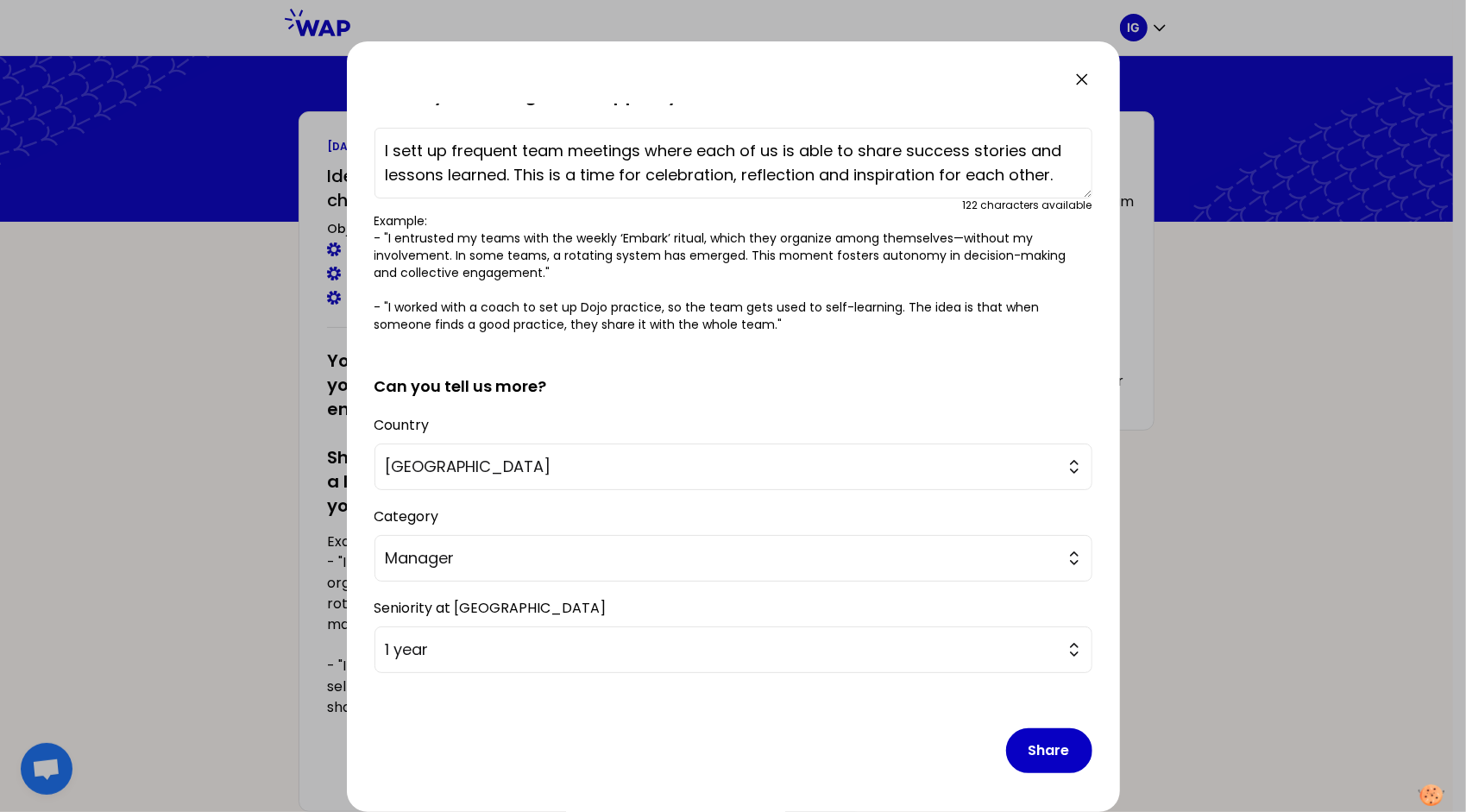
type textarea "I sett up frequent team meetings where each of us is able to share success stor…"
click at [1041, 752] on button "Share" at bounding box center [1049, 751] width 87 height 45
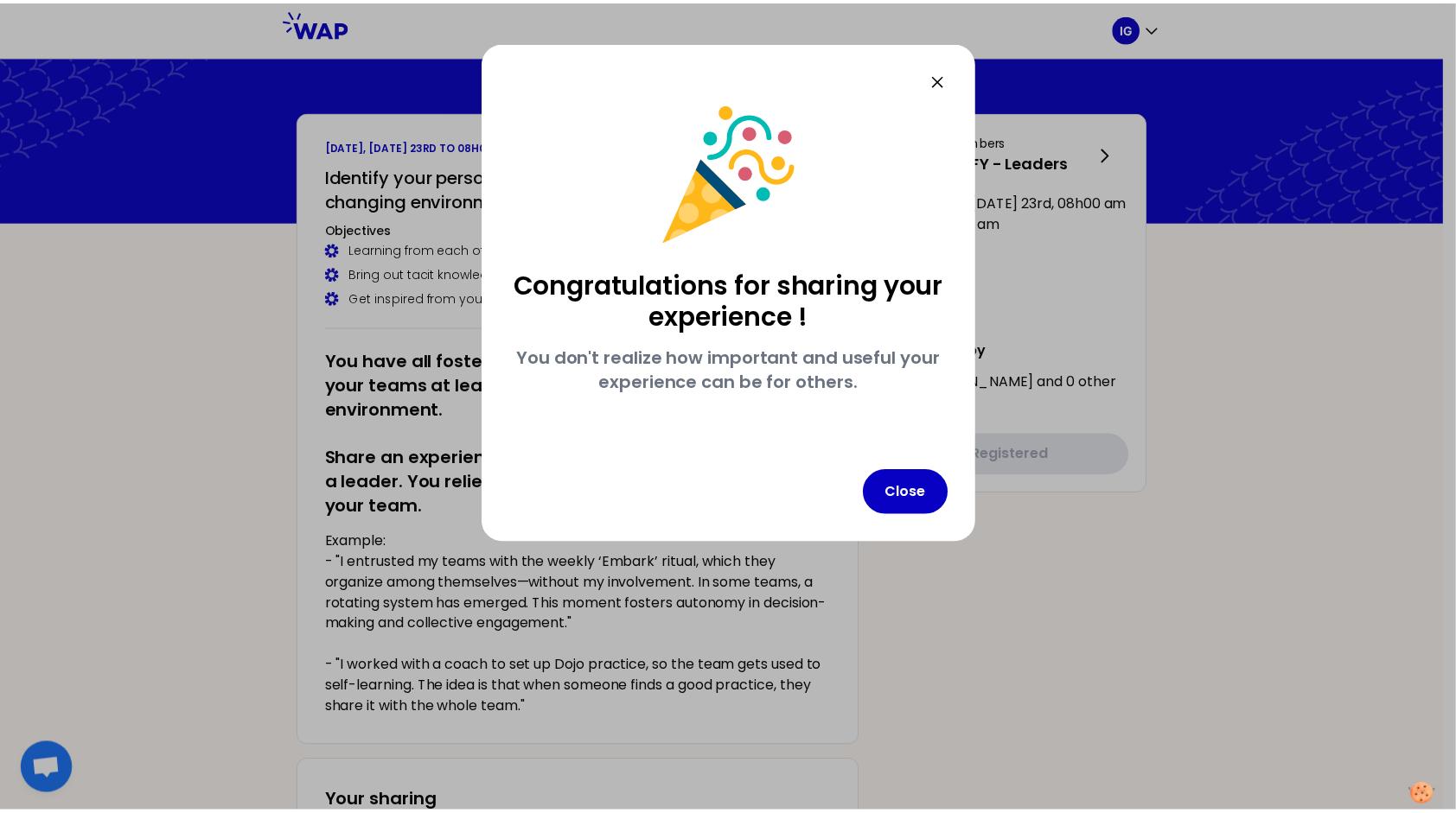
scroll to position [0, 0]
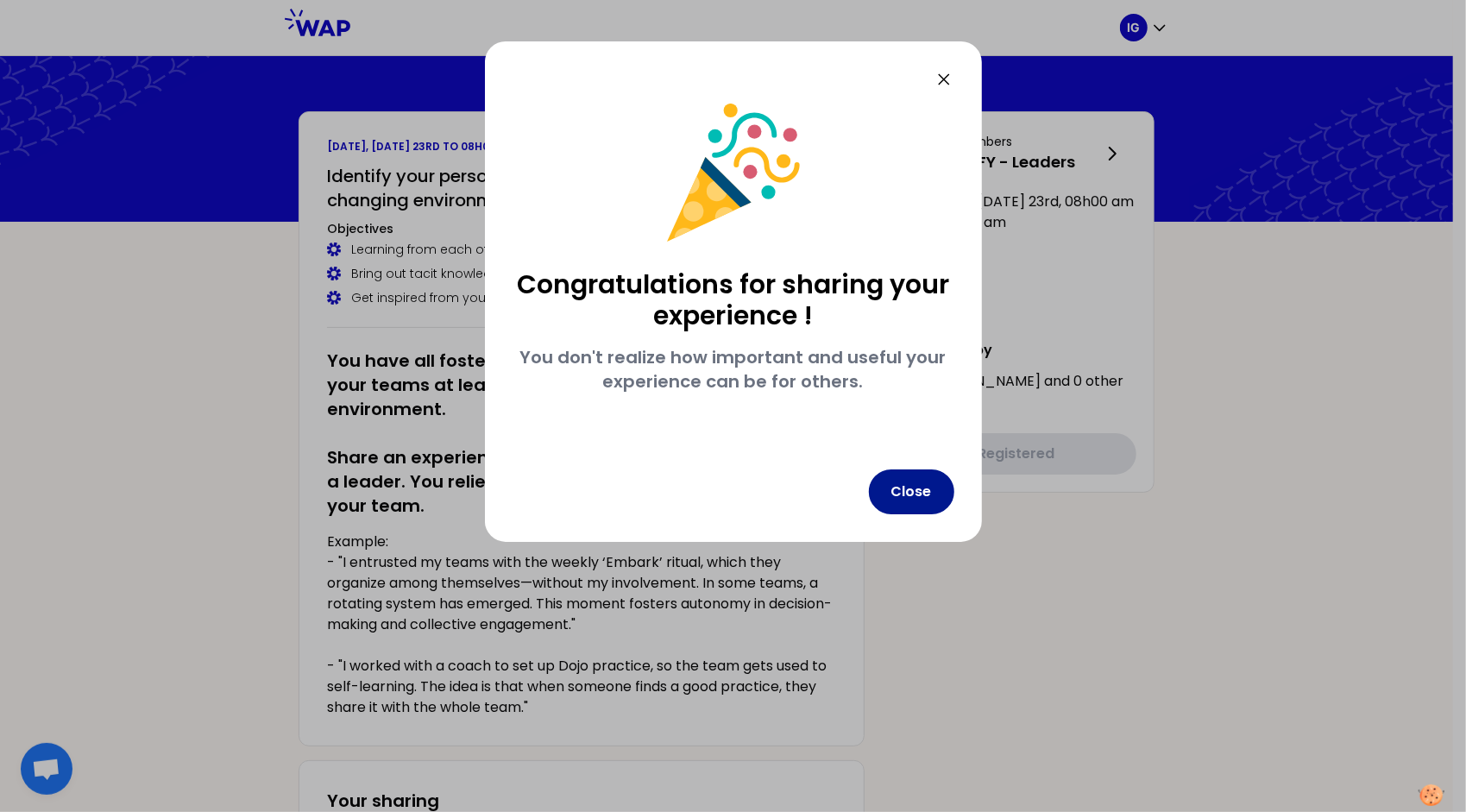
click at [925, 496] on button "Close" at bounding box center [912, 492] width 86 height 45
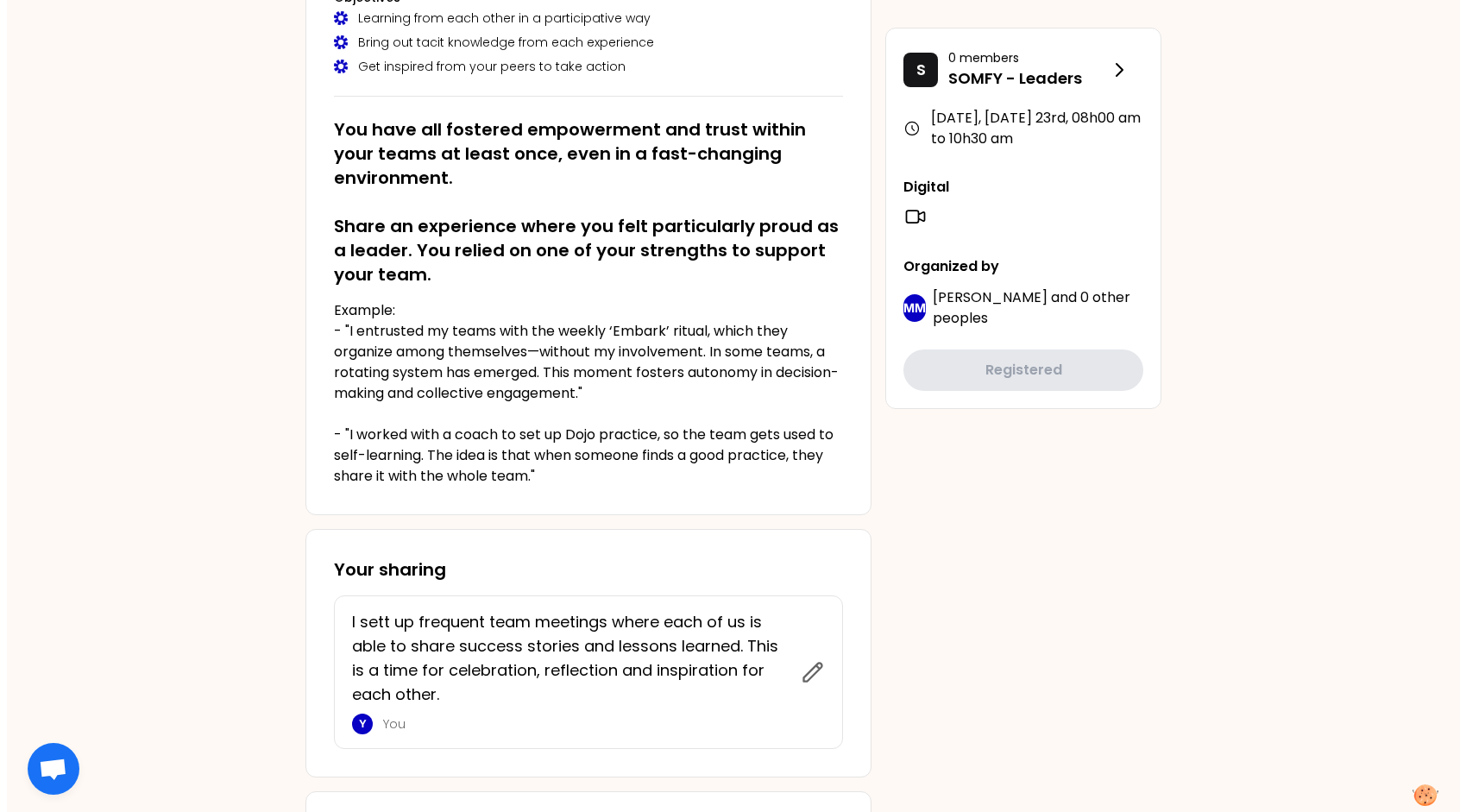
scroll to position [259, 0]
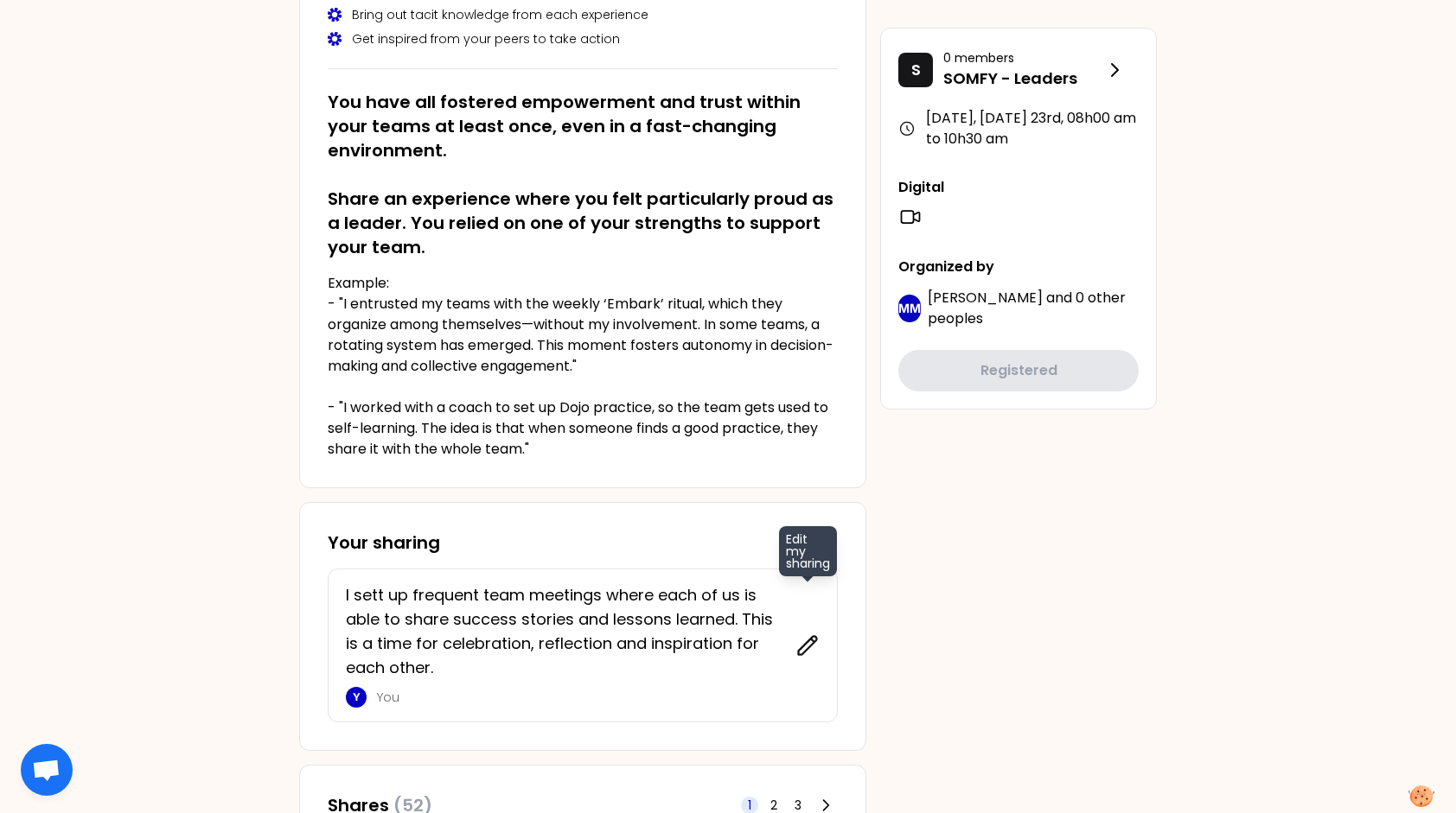
click at [806, 643] on icon at bounding box center [808, 645] width 19 height 19
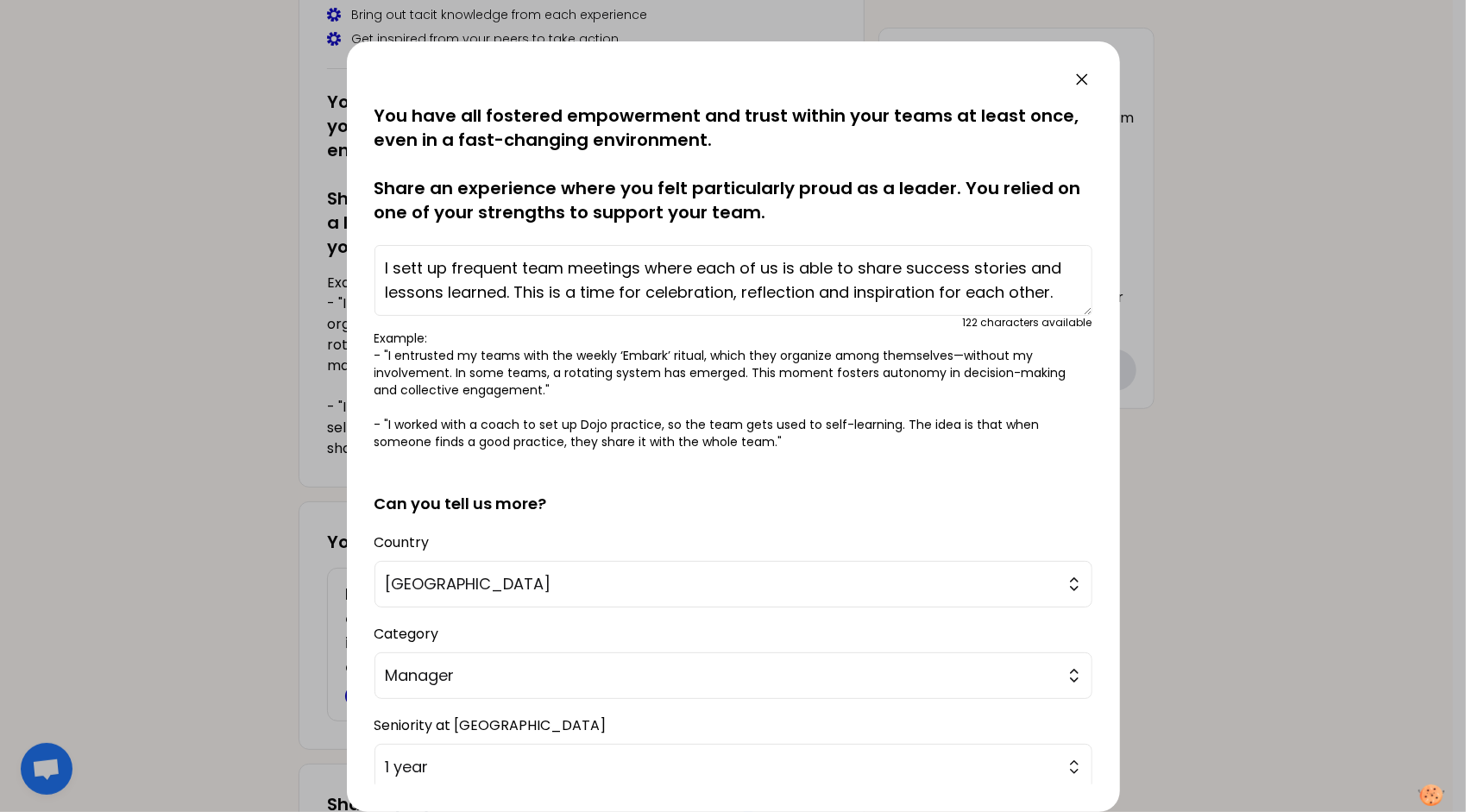
drag, startPoint x: 1058, startPoint y: 293, endPoint x: 371, endPoint y: 255, distance: 688.1
click at [371, 255] on div "saved You have all fostered empowerment and trust within your teams at least on…" at bounding box center [733, 426] width 773 height 771
click at [1012, 297] on textarea "I sett up frequent team meetings where each of us is able to share success stor…" at bounding box center [733, 280] width 718 height 71
drag, startPoint x: 1054, startPoint y: 293, endPoint x: 350, endPoint y: 268, distance: 704.4
click at [350, 268] on div "saved You have all fostered empowerment and trust within your teams at least on…" at bounding box center [733, 426] width 773 height 771
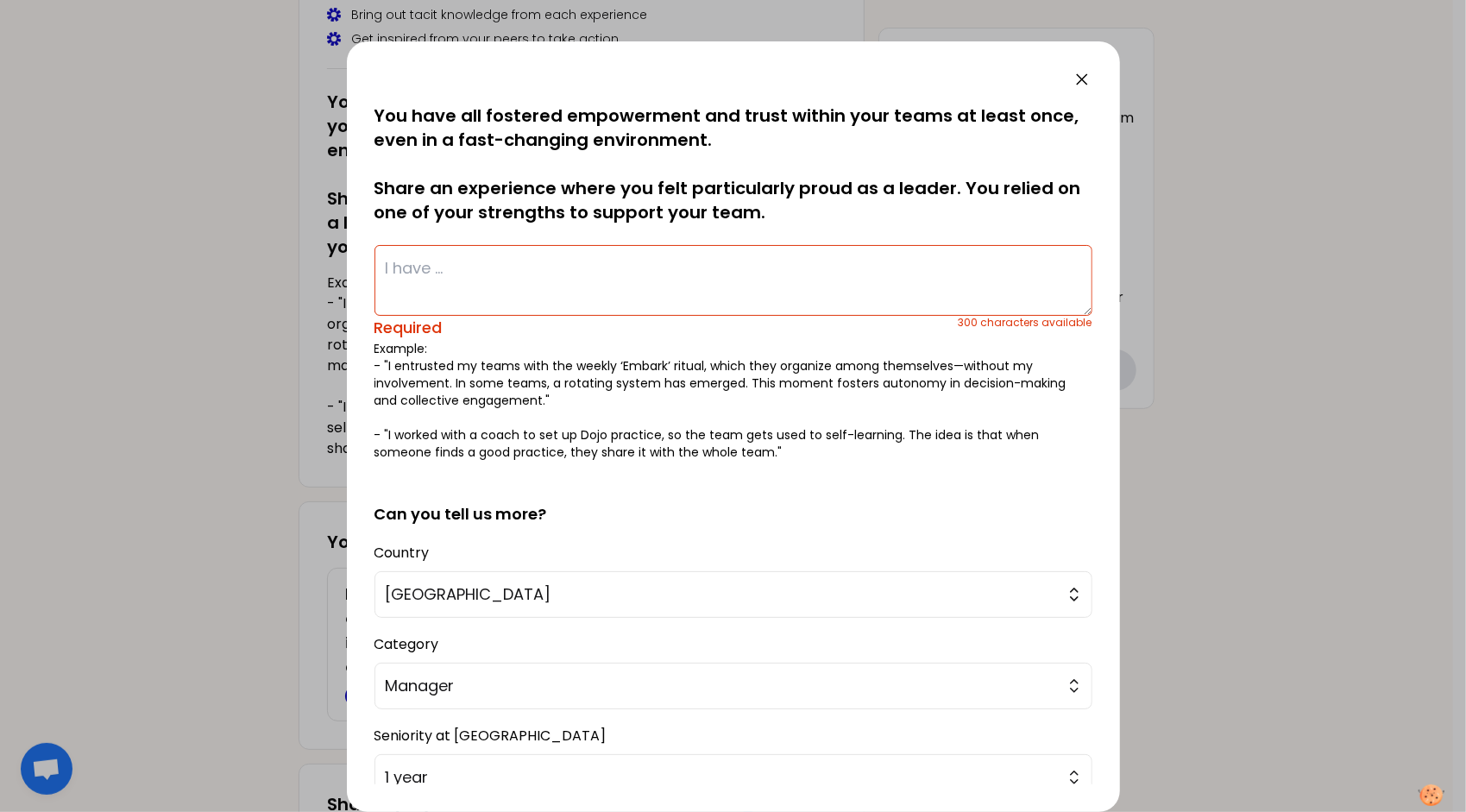
paste textarea "Preparation and execution of transformation project in a way that impacted team…"
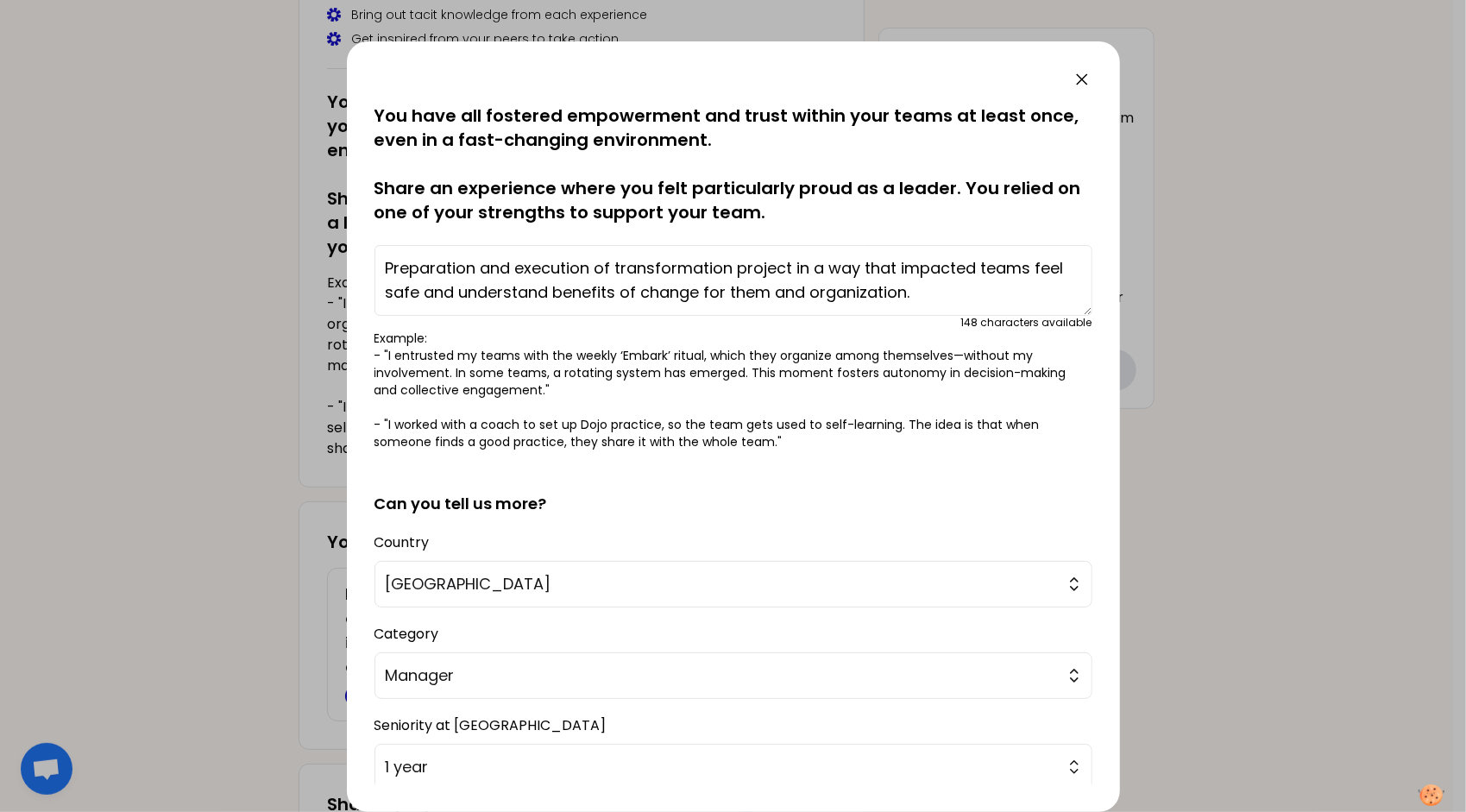
drag, startPoint x: 386, startPoint y: 268, endPoint x: 408, endPoint y: 279, distance: 24.6
click at [387, 269] on textarea "Preparation and execution of transformation project in a way that impacted team…" at bounding box center [733, 280] width 718 height 71
click at [581, 272] on textarea "I prepared and execution of transformation project in a way that impacted teams…" at bounding box center [733, 280] width 718 height 71
click at [591, 267] on textarea "I prepared and executed of transformation project in a way that impacted teams …" at bounding box center [733, 280] width 718 height 71
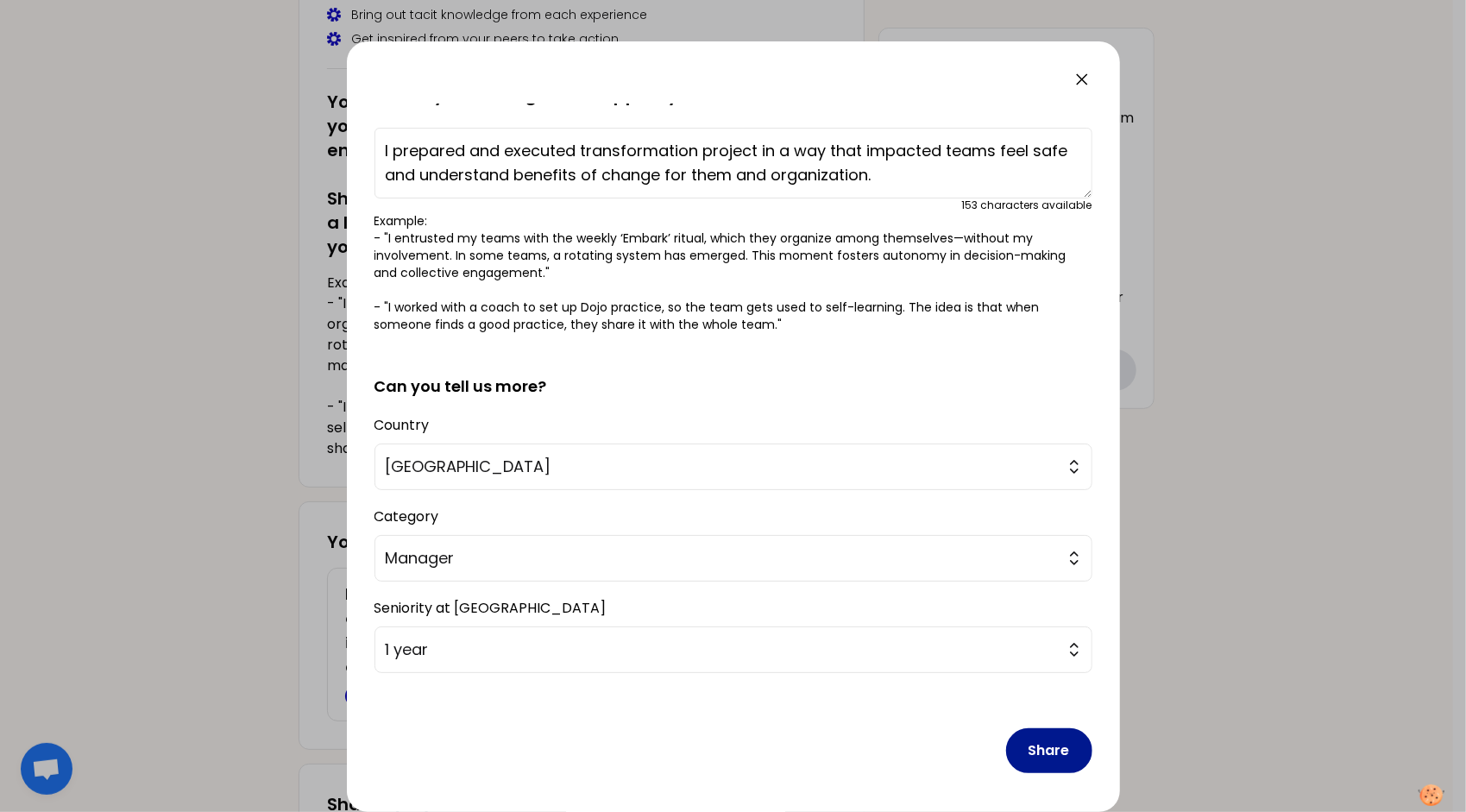
type textarea "I prepared and executed transformation project in a way that impacted teams fee…"
click at [1040, 752] on button "Share" at bounding box center [1049, 751] width 87 height 45
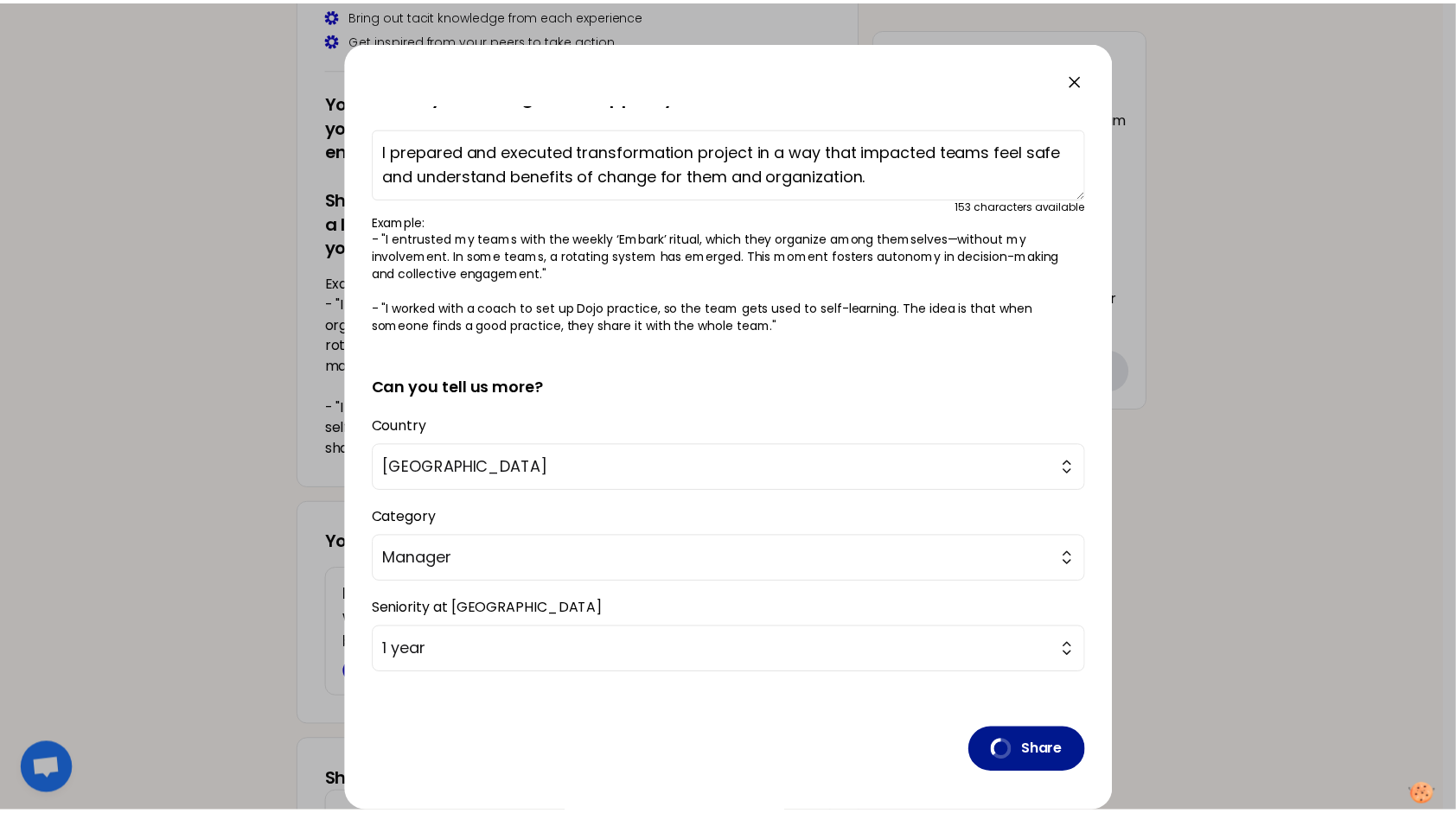
scroll to position [0, 0]
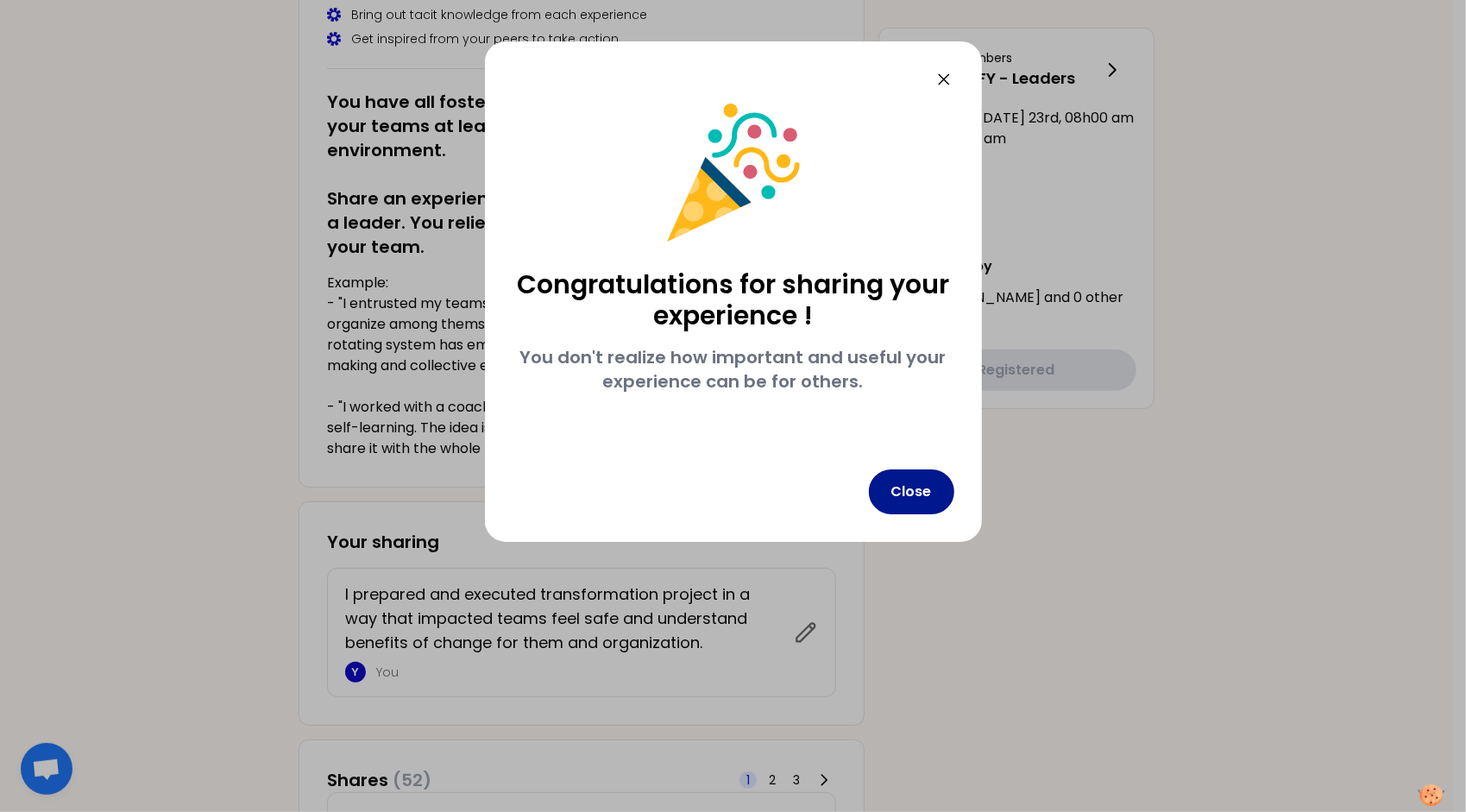
click at [909, 493] on button "Close" at bounding box center [912, 492] width 86 height 45
